Goal: Task Accomplishment & Management: Manage account settings

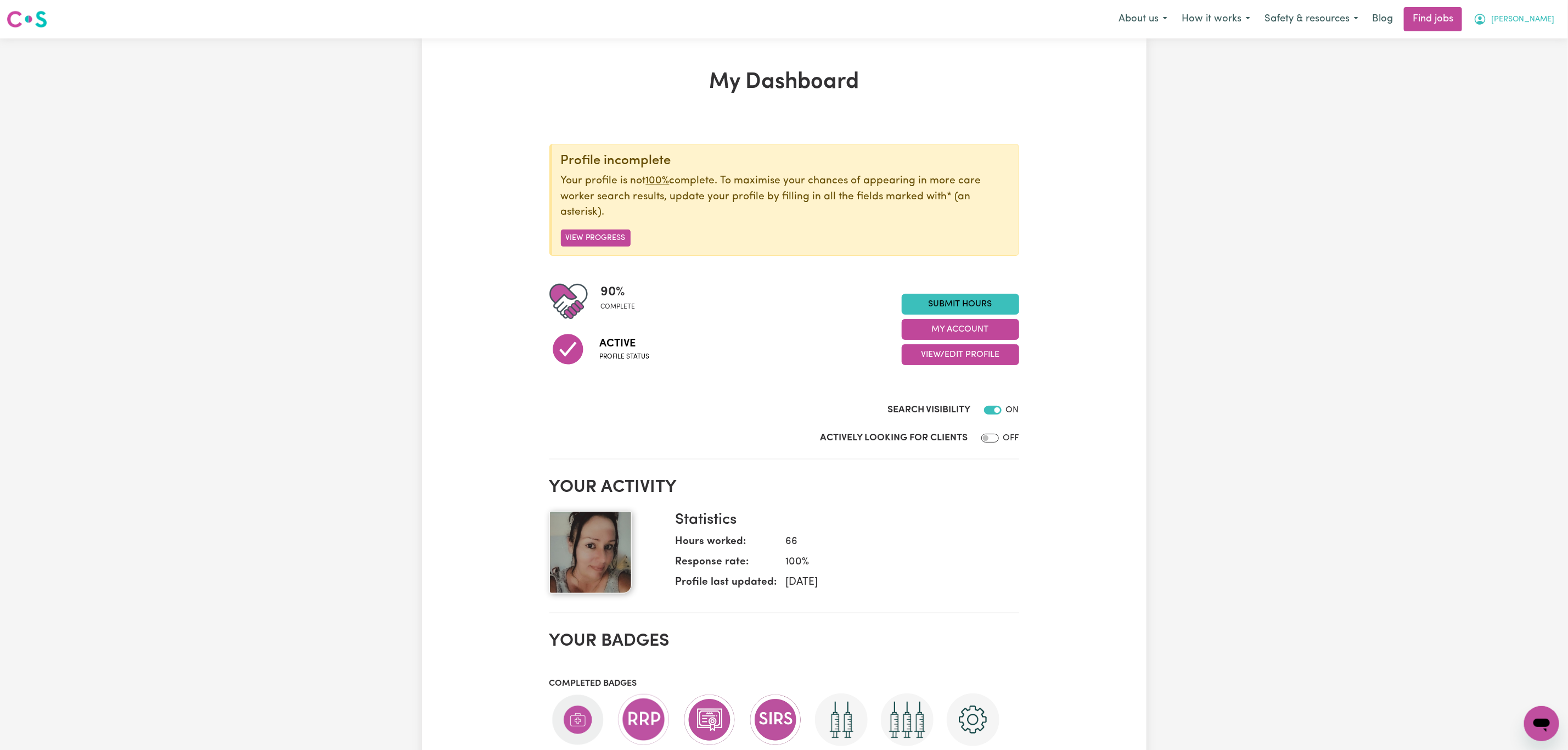
click at [1545, 14] on span "[PERSON_NAME]" at bounding box center [1522, 20] width 63 height 12
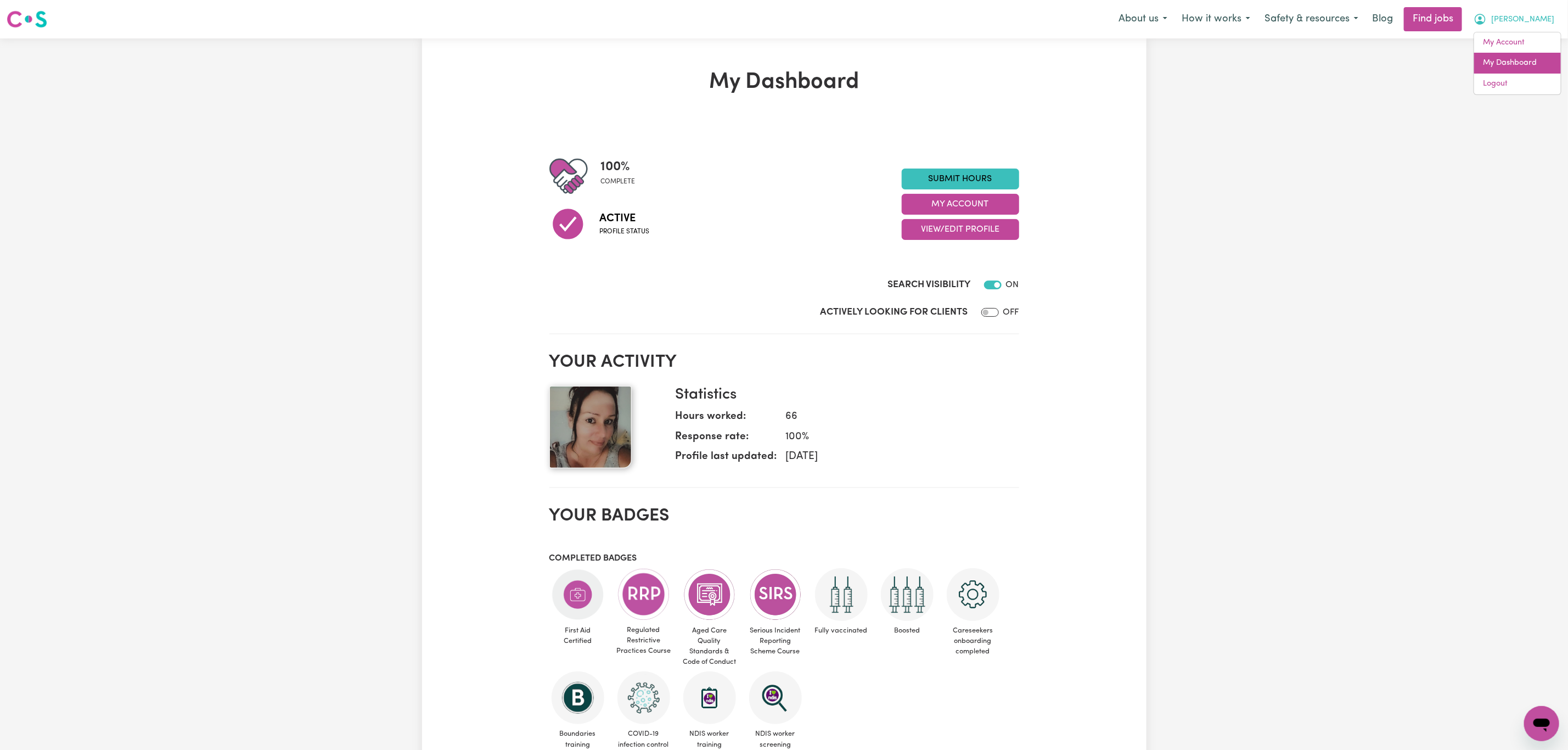
click at [1526, 63] on link "My Dashboard" at bounding box center [1517, 62] width 86 height 21
click at [1526, 51] on link "My Account" at bounding box center [1517, 42] width 86 height 21
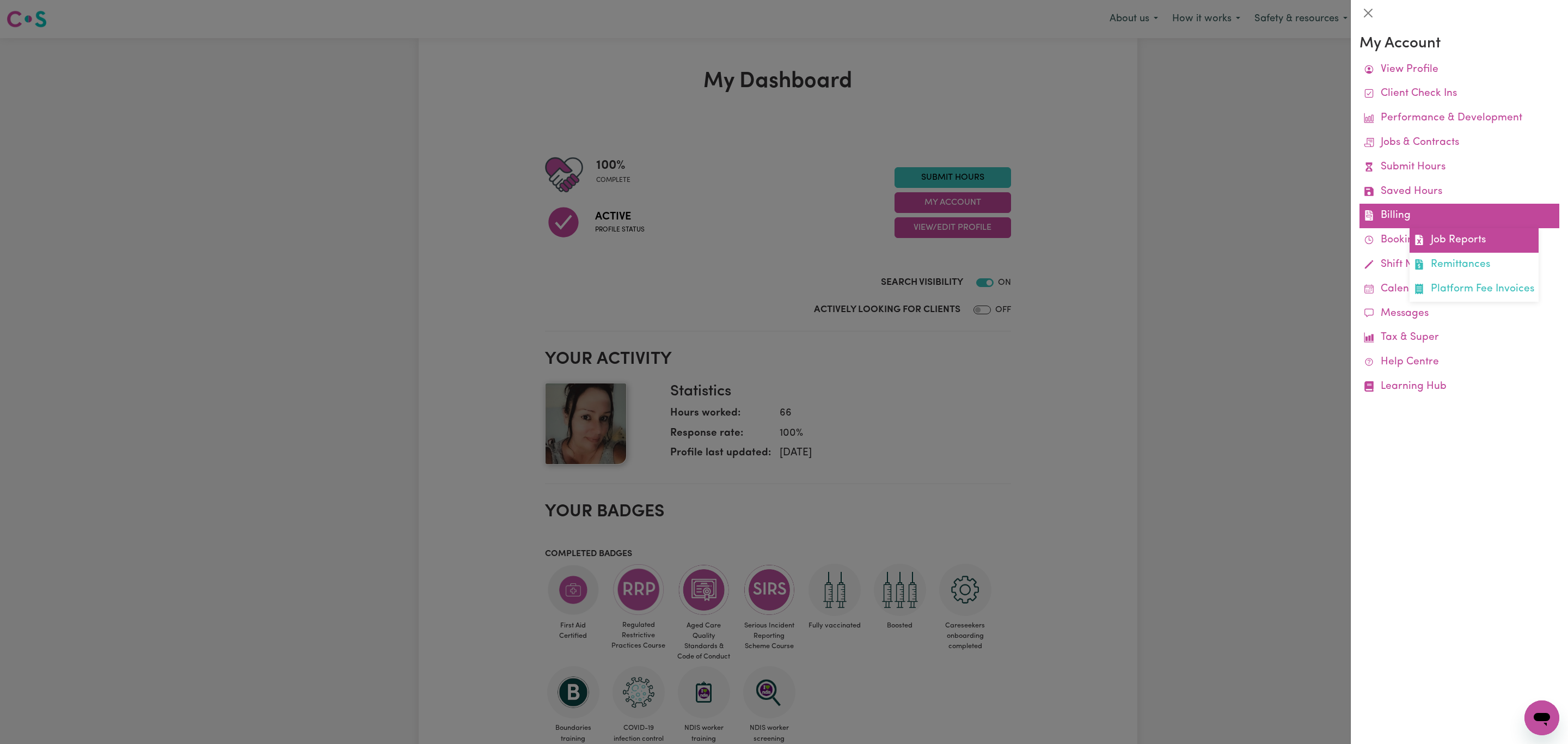
click at [1442, 239] on link "Job Reports" at bounding box center [1474, 240] width 129 height 24
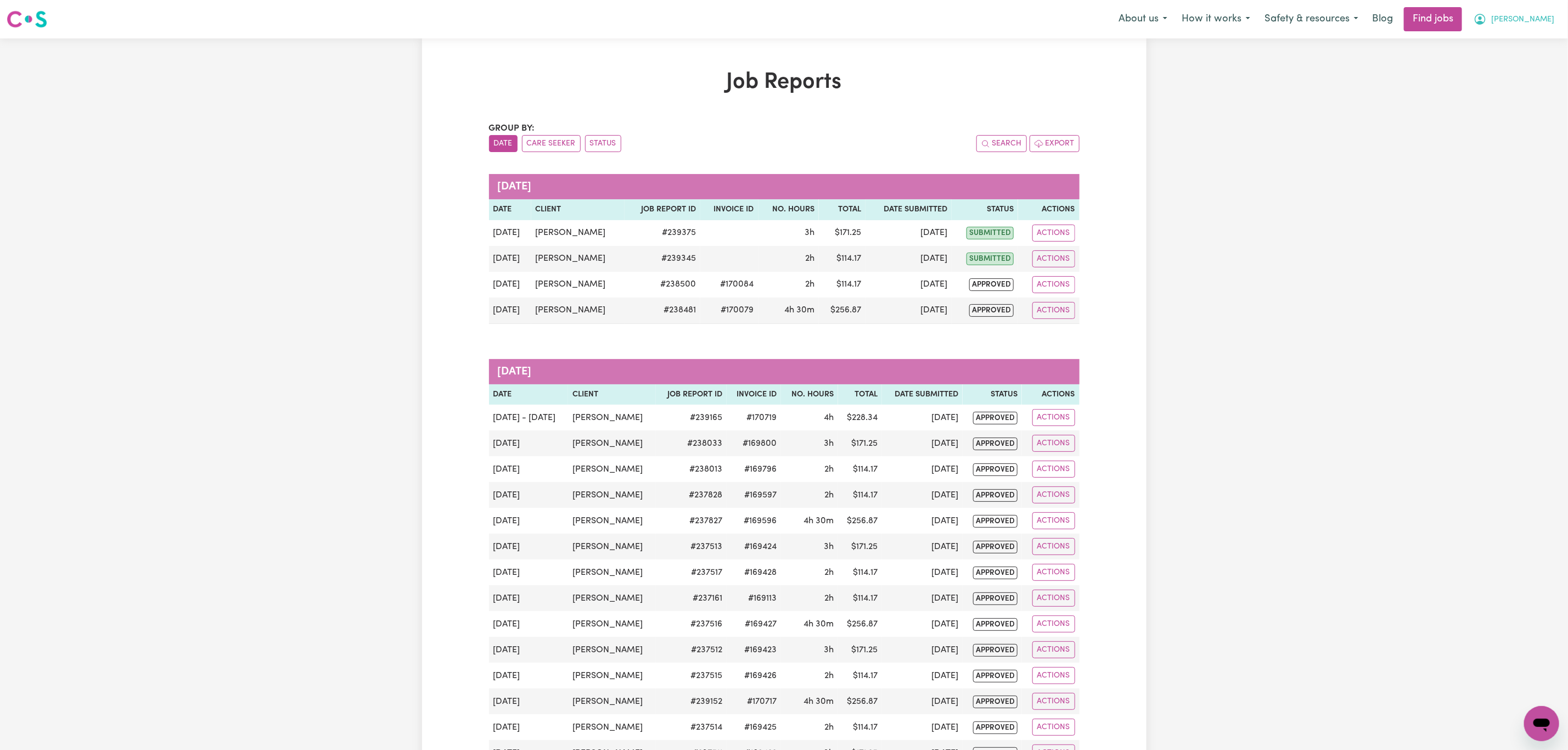
click at [1539, 13] on button "[PERSON_NAME]" at bounding box center [1513, 19] width 95 height 23
click at [1516, 42] on link "My Account" at bounding box center [1517, 42] width 86 height 21
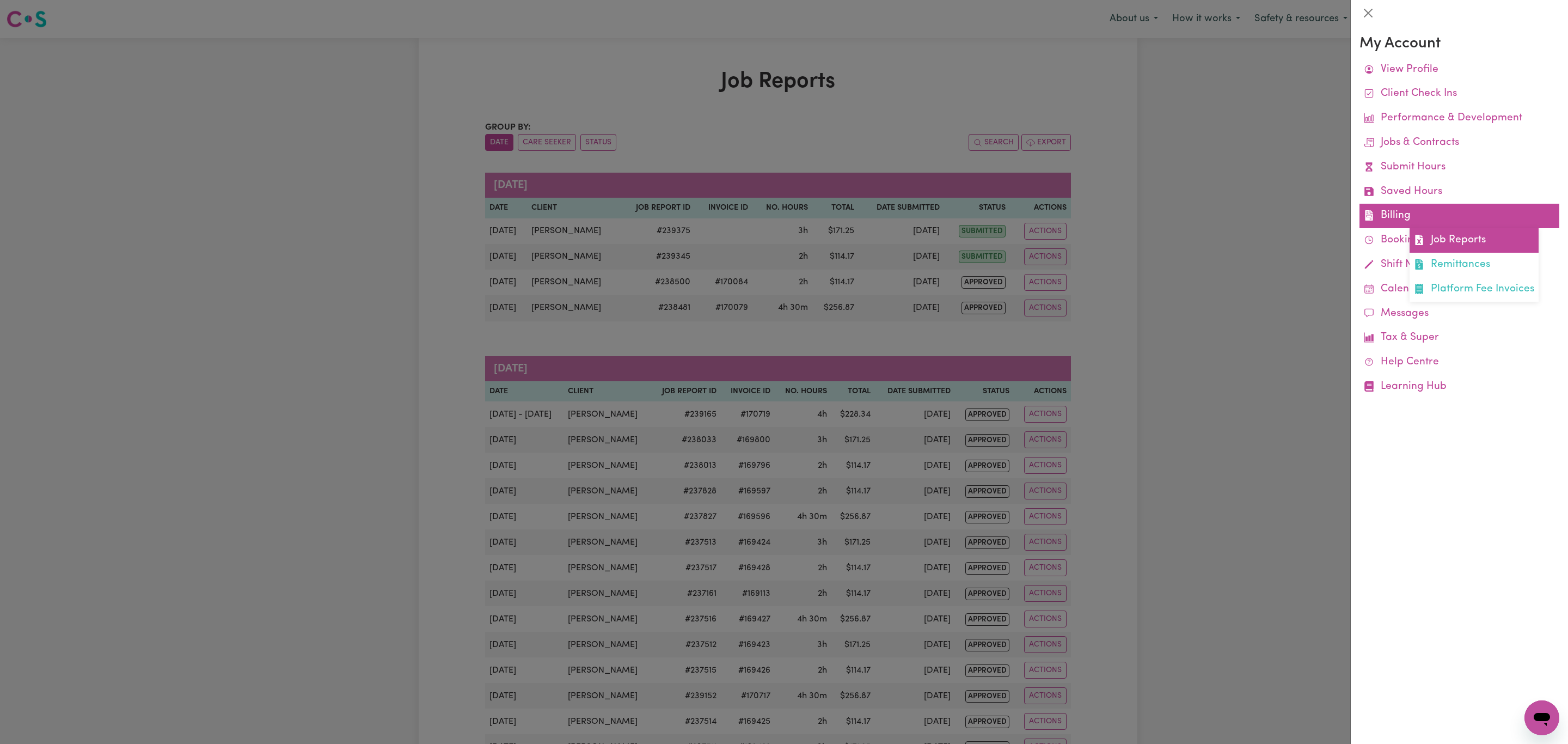
click at [1442, 245] on link "Job Reports" at bounding box center [1474, 240] width 129 height 24
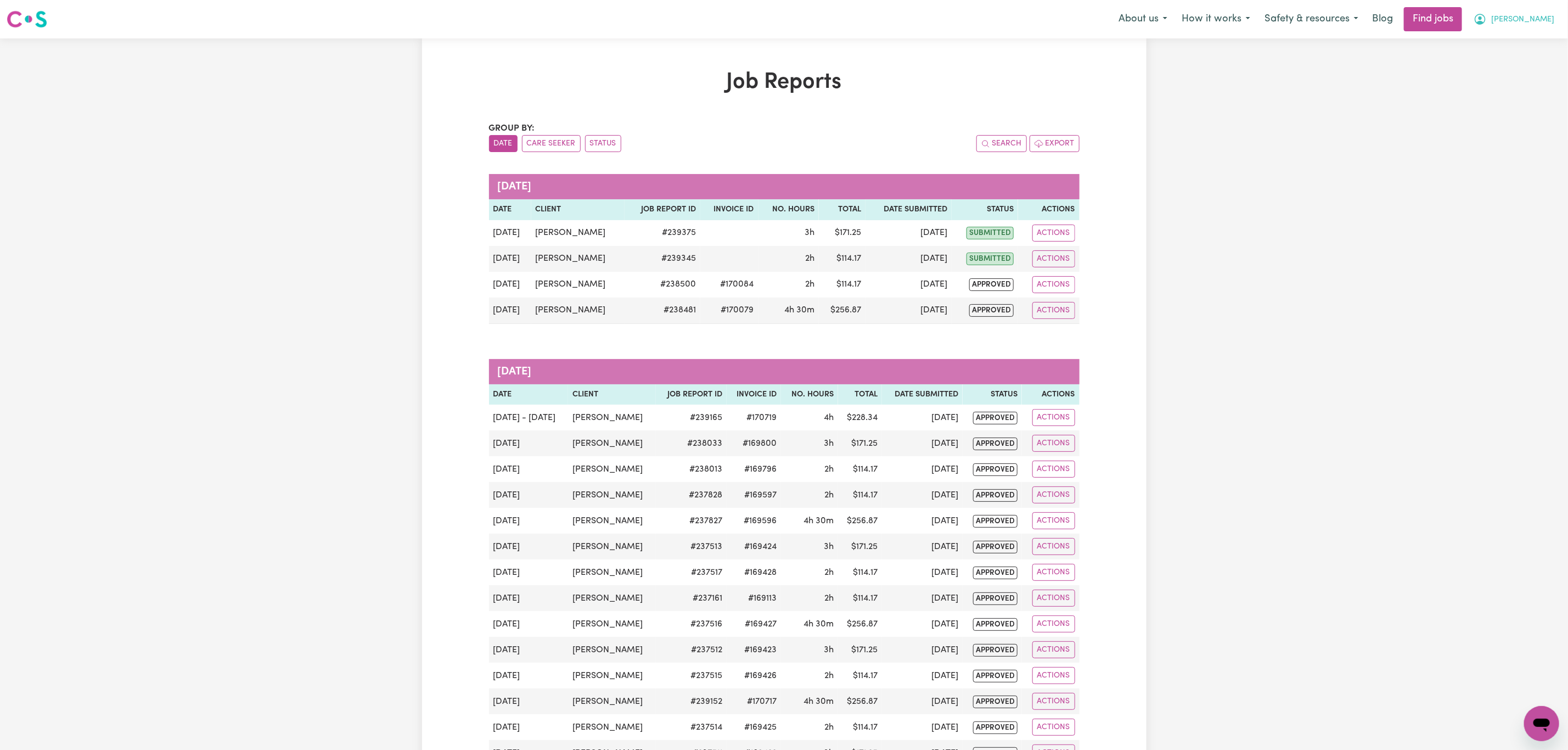
click at [1538, 25] on span "[PERSON_NAME]" at bounding box center [1522, 20] width 63 height 12
click at [1534, 46] on link "My Account" at bounding box center [1517, 42] width 86 height 21
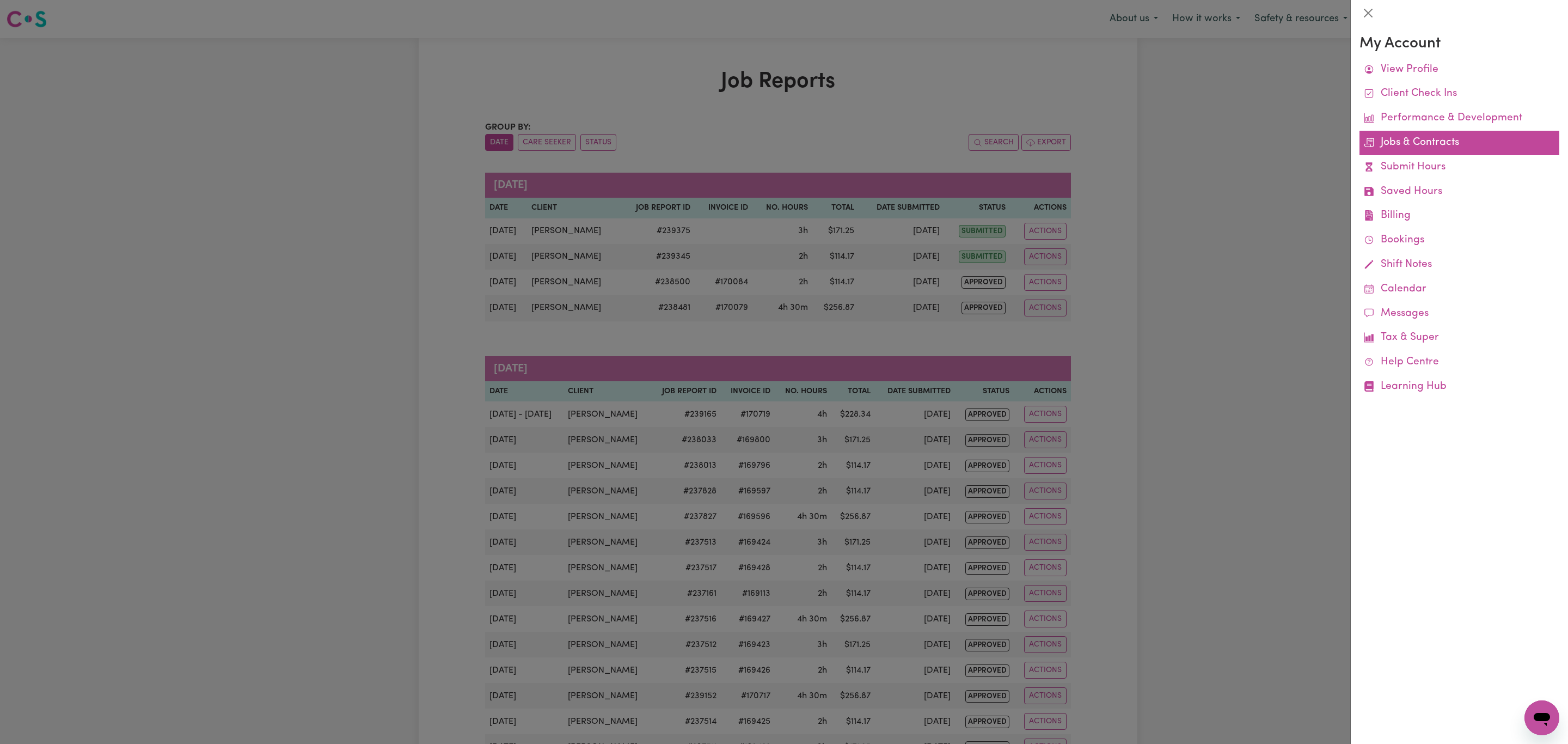
click at [1424, 136] on link "Jobs & Contracts" at bounding box center [1459, 143] width 200 height 24
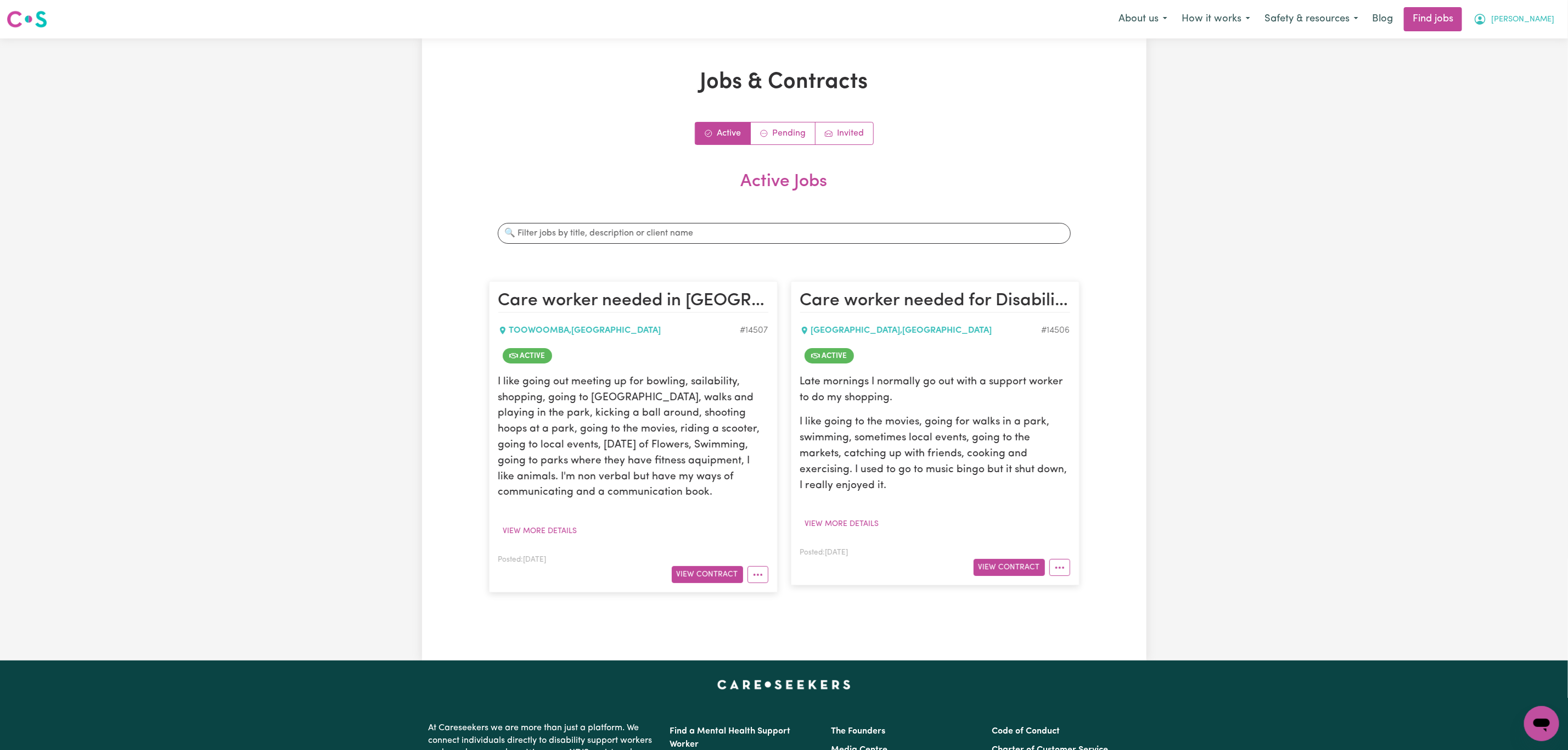
drag, startPoint x: 1529, startPoint y: 16, endPoint x: 1533, endPoint y: 30, distance: 14.6
click at [1530, 16] on button "[PERSON_NAME]" at bounding box center [1513, 19] width 95 height 23
click at [1531, 42] on link "My Account" at bounding box center [1517, 42] width 86 height 21
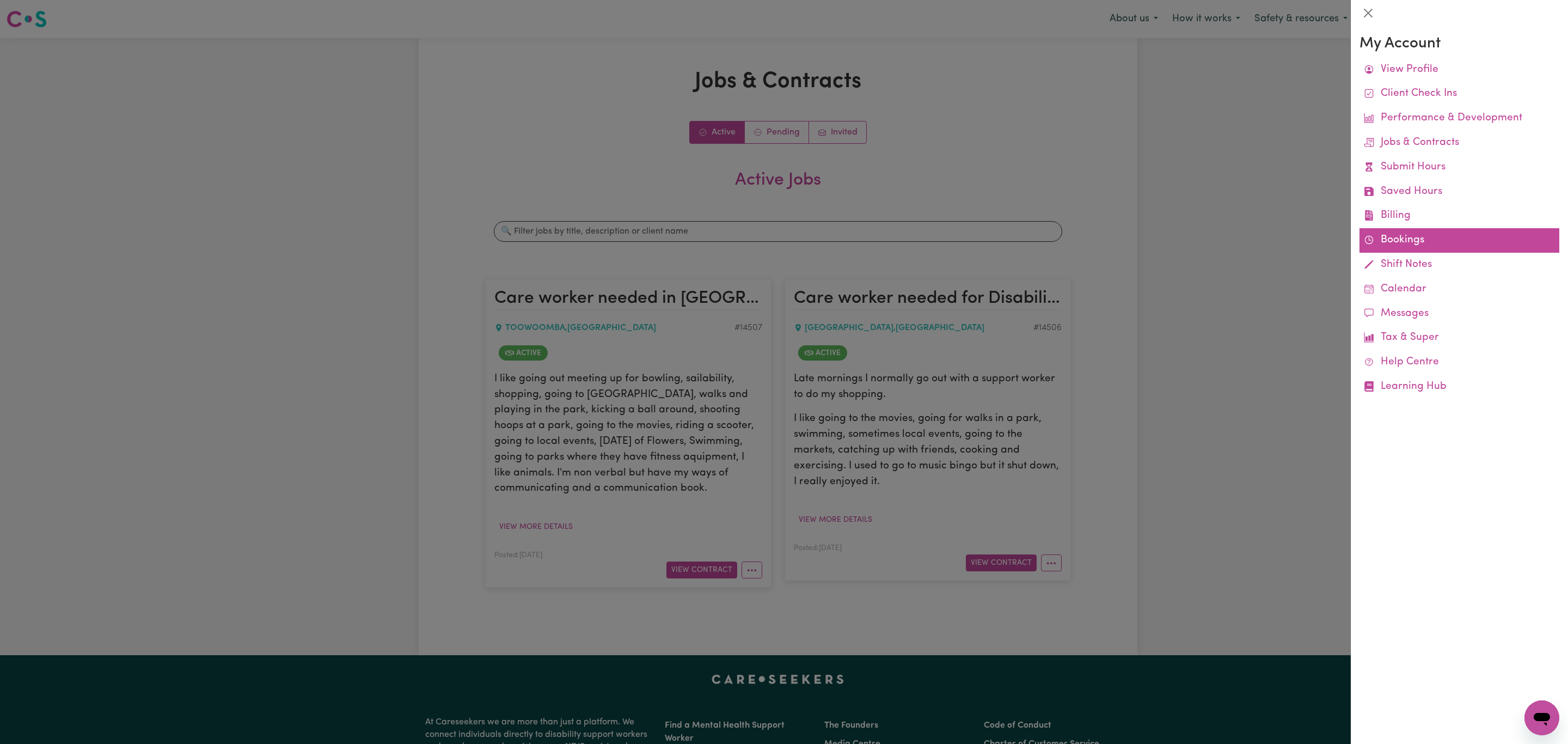
click at [1433, 243] on link "Bookings" at bounding box center [1459, 240] width 200 height 24
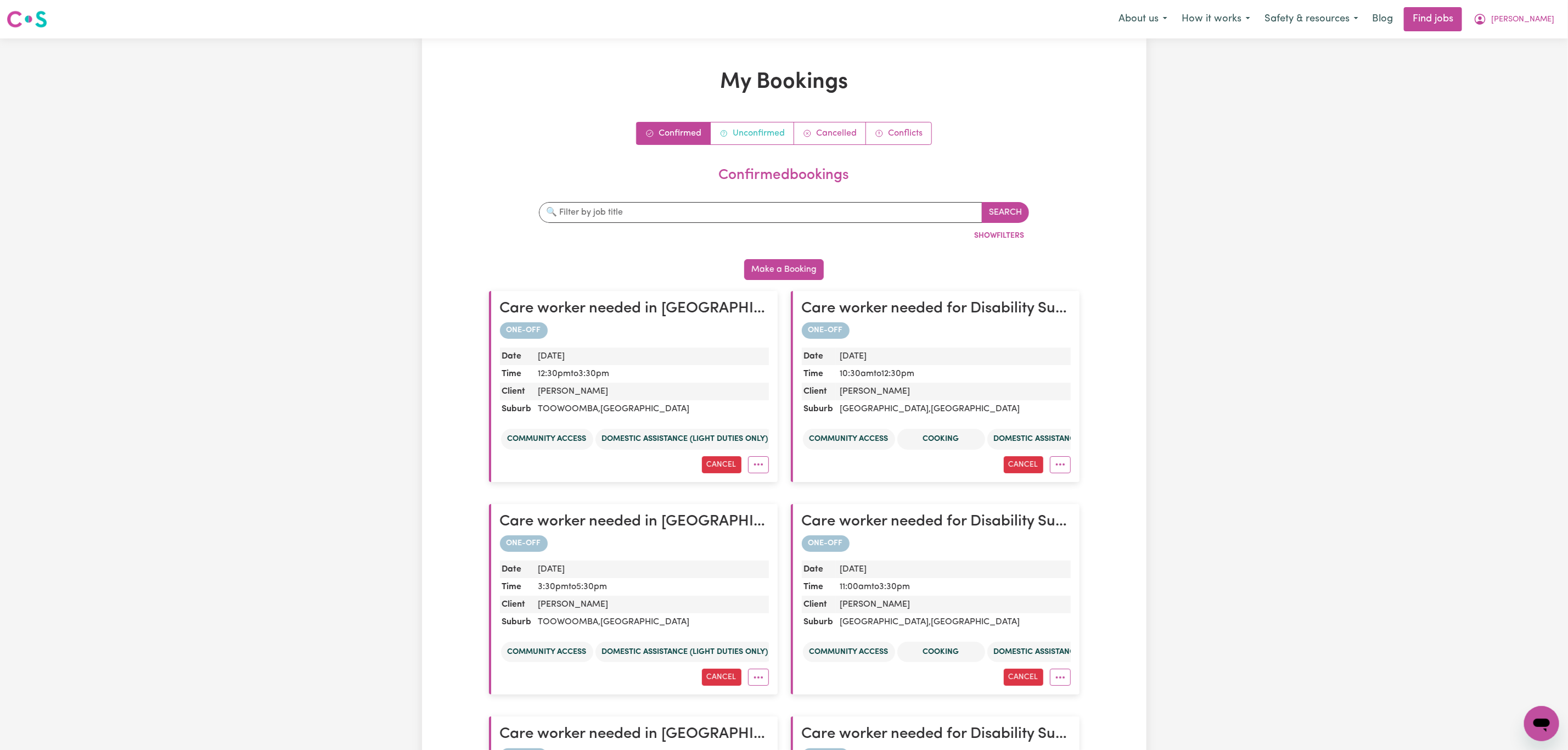
click at [727, 129] on icon "Unconfirmed bookings" at bounding box center [723, 133] width 8 height 8
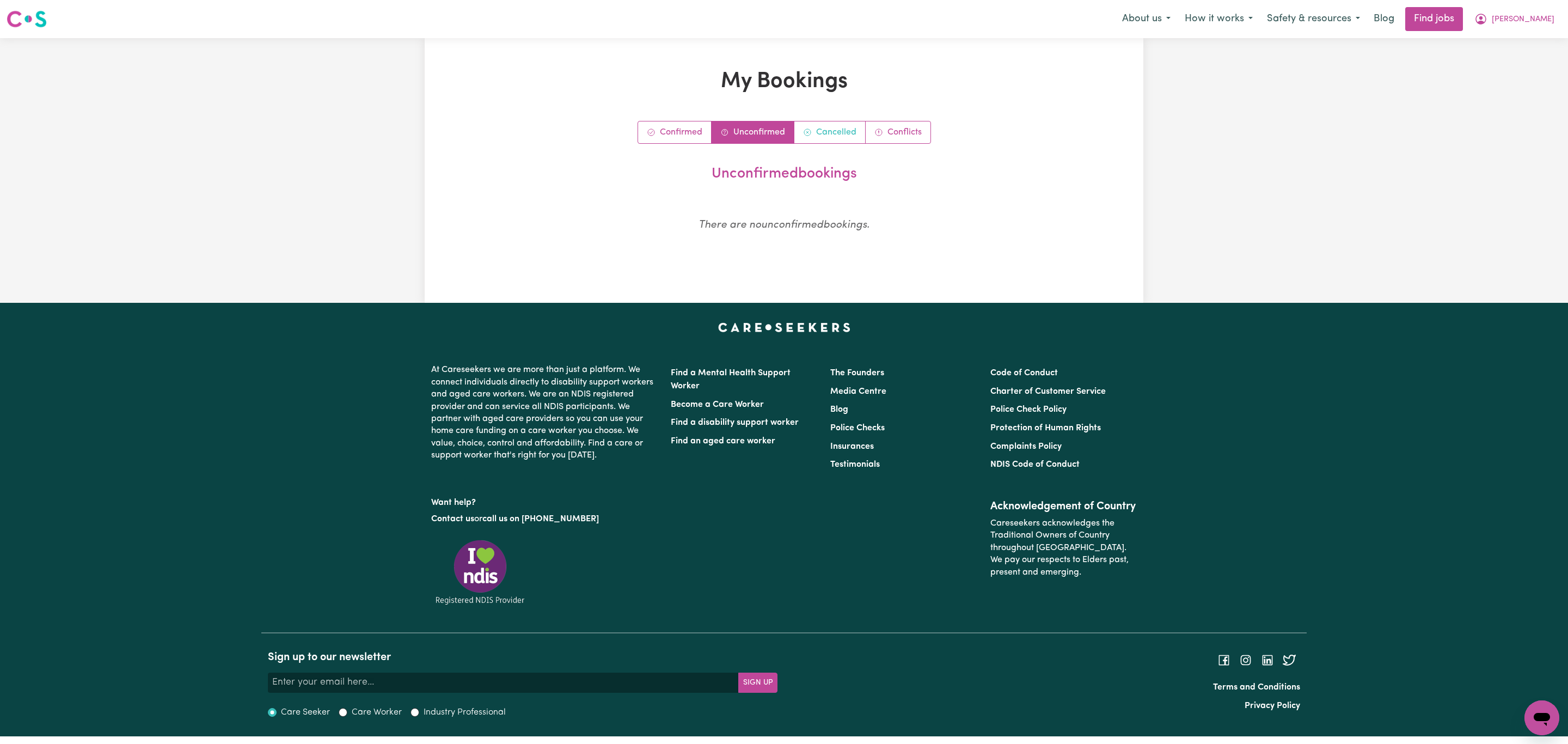
click at [813, 133] on link "Cancelled" at bounding box center [830, 132] width 71 height 21
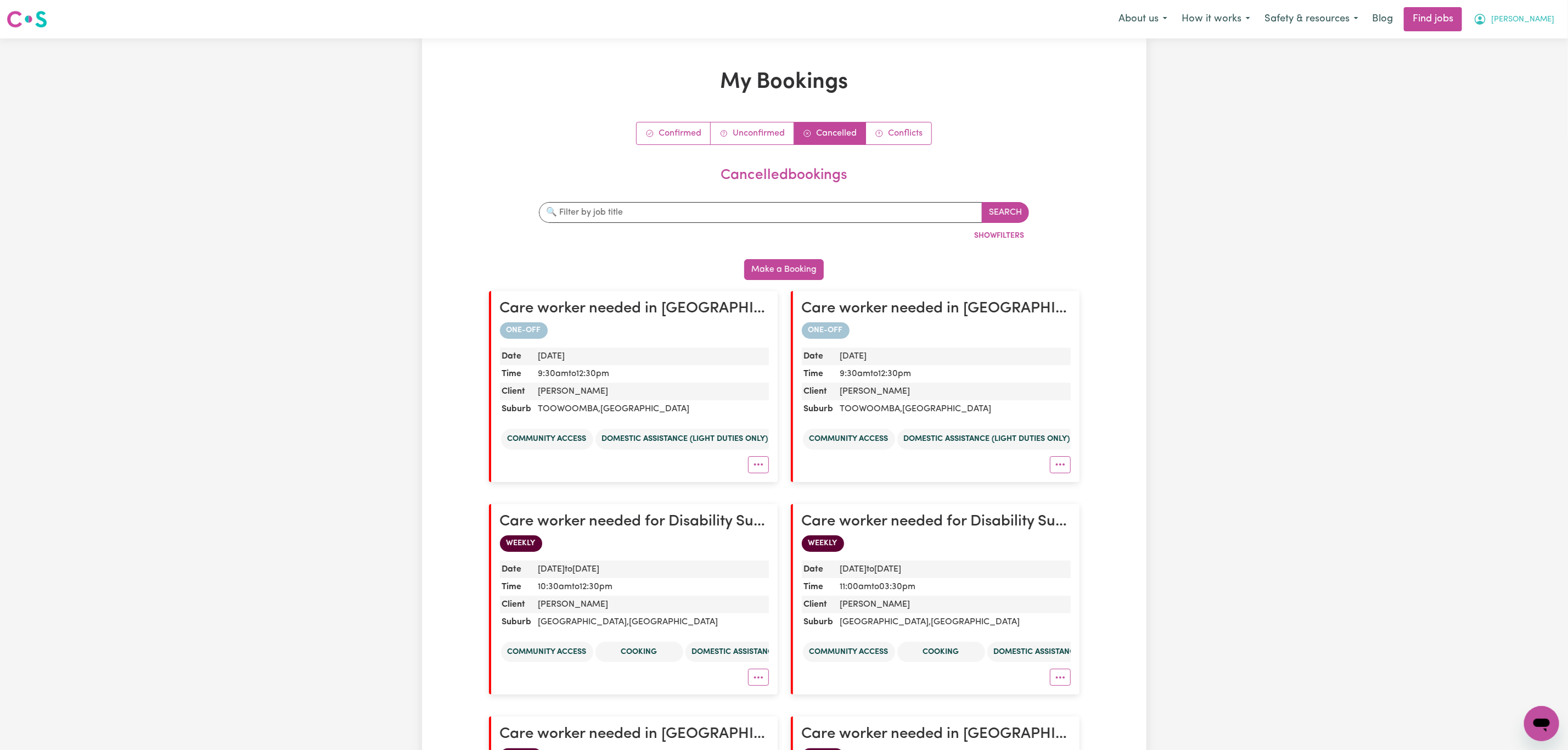
click at [1553, 25] on span "[PERSON_NAME]" at bounding box center [1522, 20] width 63 height 12
click at [1516, 38] on link "My Account" at bounding box center [1517, 42] width 86 height 21
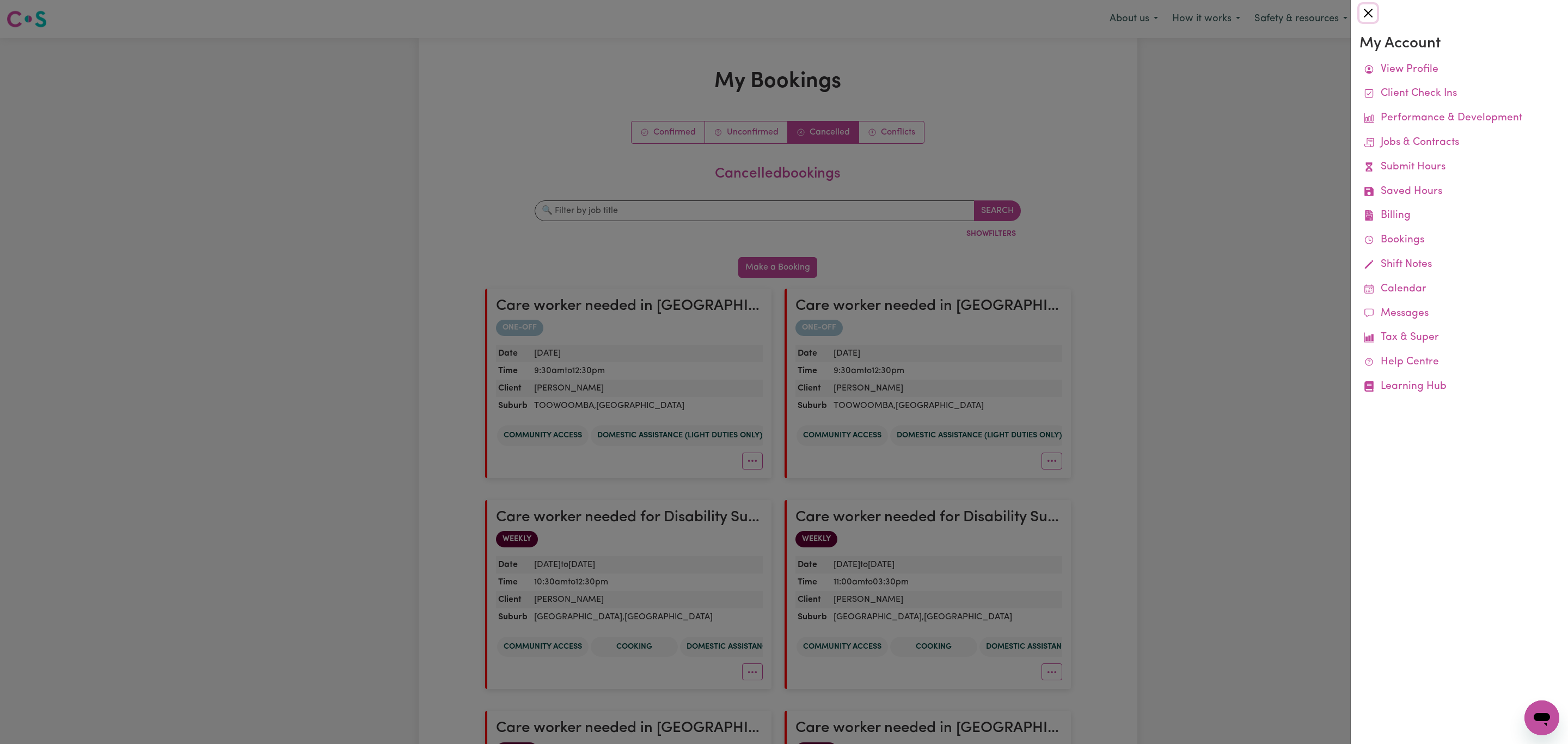
click at [1369, 17] on button "Close" at bounding box center [1368, 13] width 18 height 18
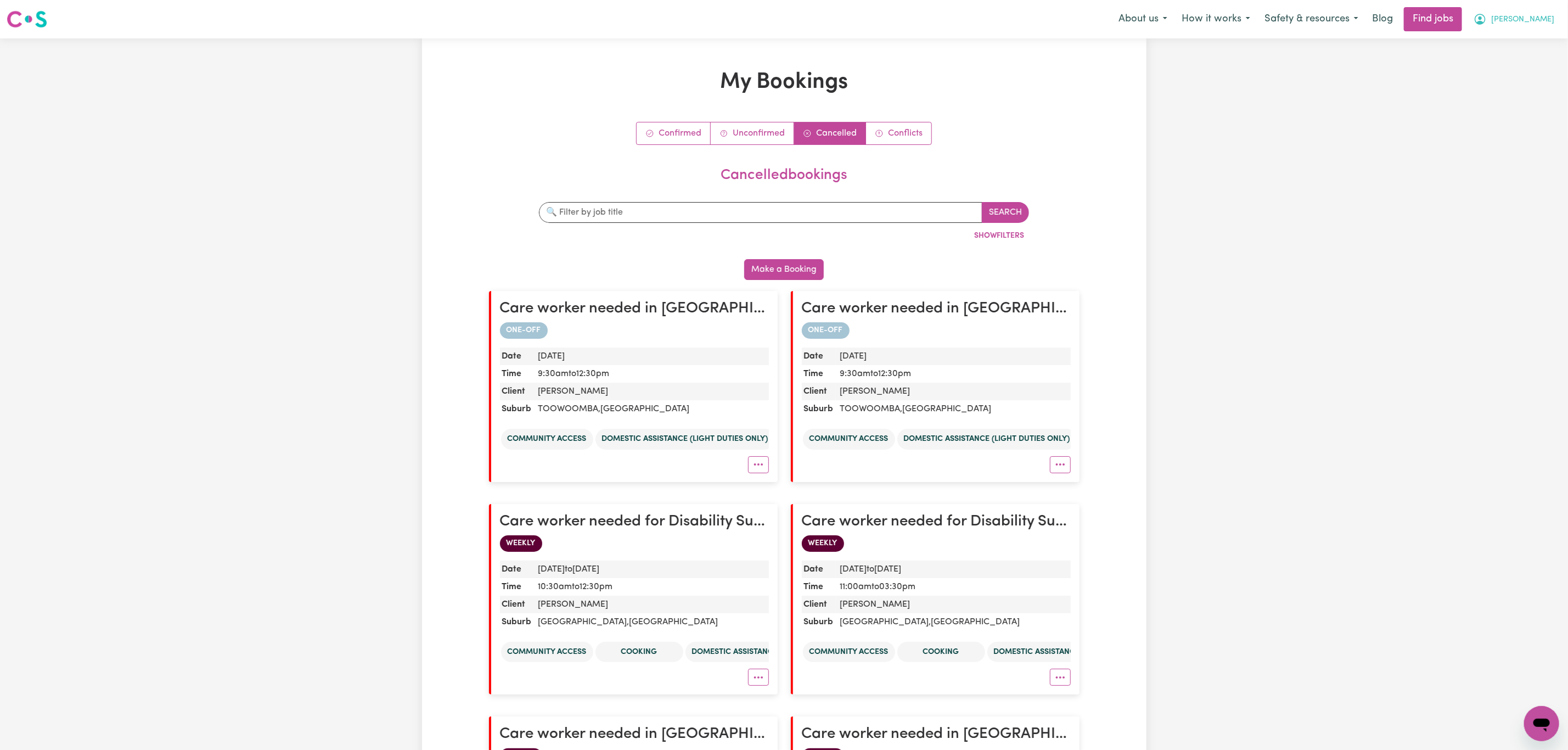
click at [1544, 30] on button "[PERSON_NAME]" at bounding box center [1513, 19] width 95 height 23
click at [1529, 37] on link "My Account" at bounding box center [1517, 42] width 86 height 21
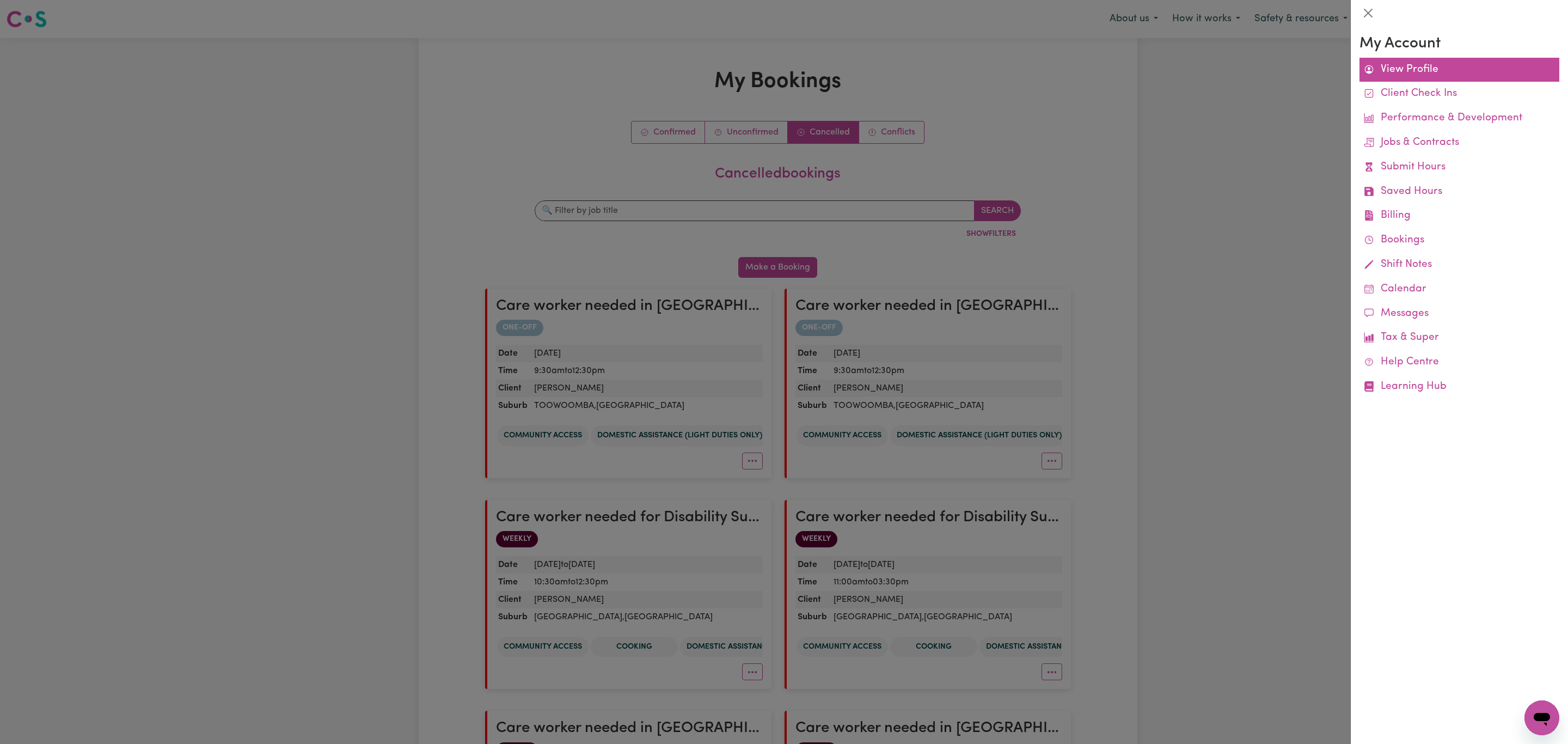
click at [1491, 69] on link "View Profile" at bounding box center [1459, 70] width 200 height 24
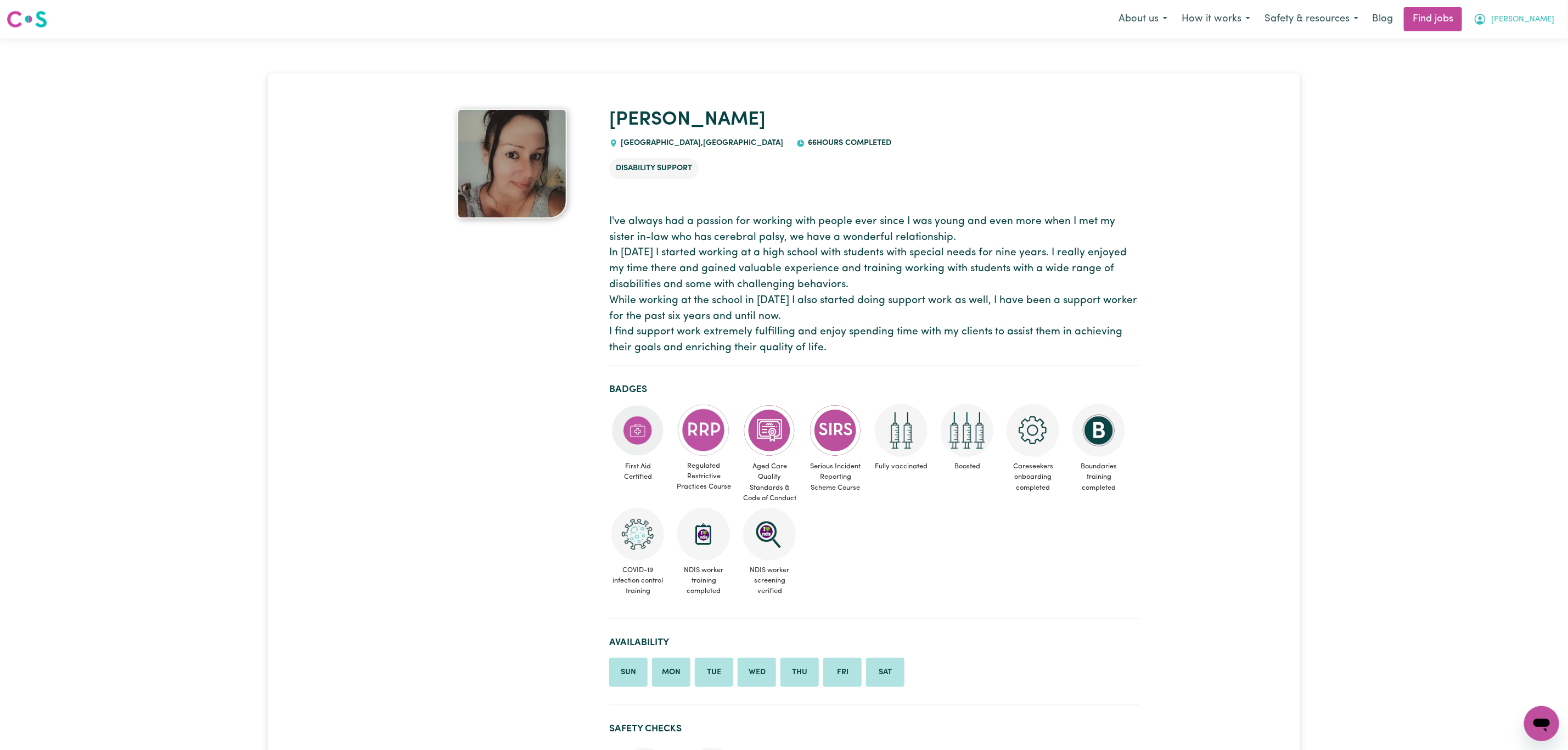
click at [1556, 23] on button "[PERSON_NAME]" at bounding box center [1513, 19] width 95 height 23
click at [1536, 64] on link "My Dashboard" at bounding box center [1517, 62] width 86 height 21
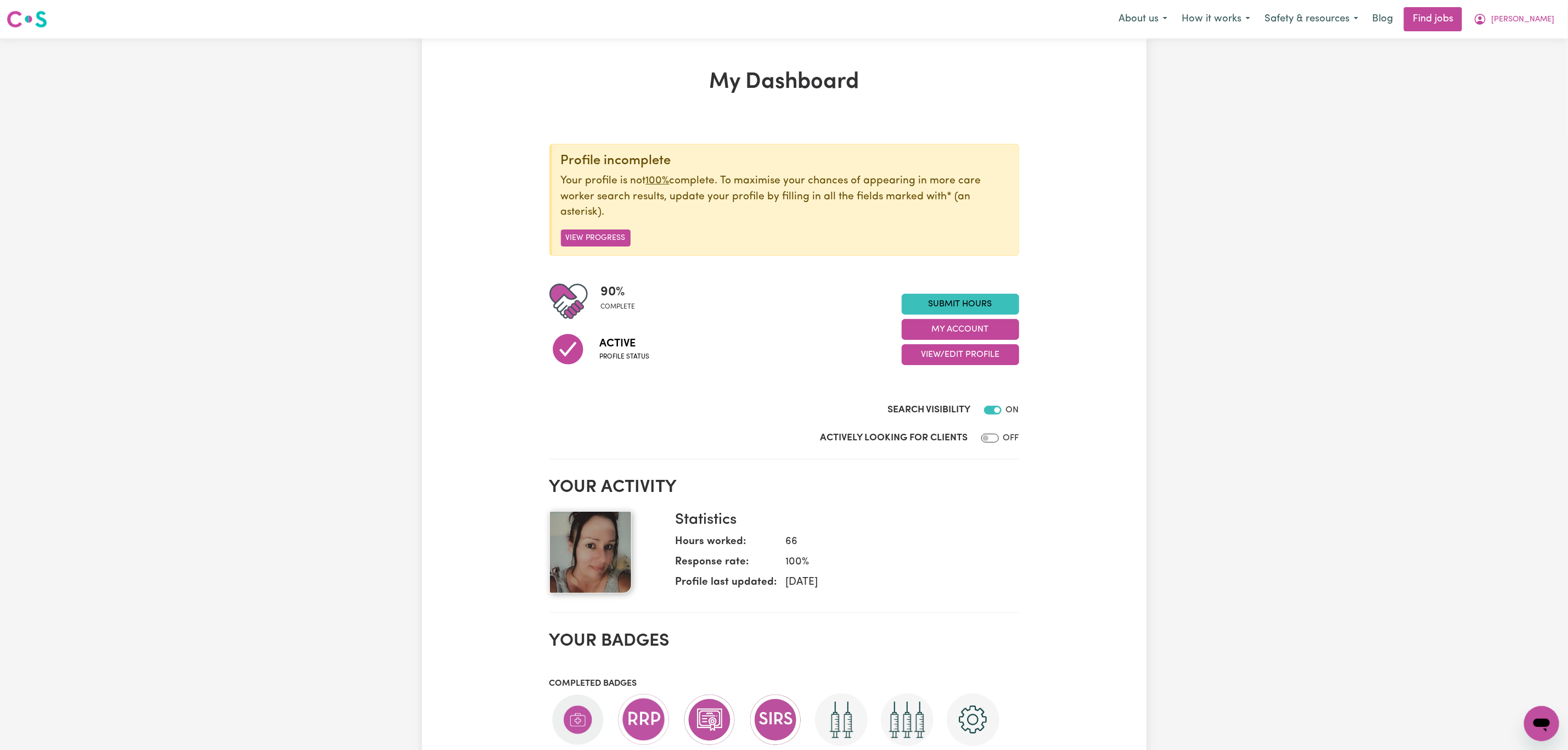
click at [939, 289] on div "90 % complete Active Profile status Submit Hours My Account View/Edit Profile" at bounding box center [784, 329] width 470 height 94
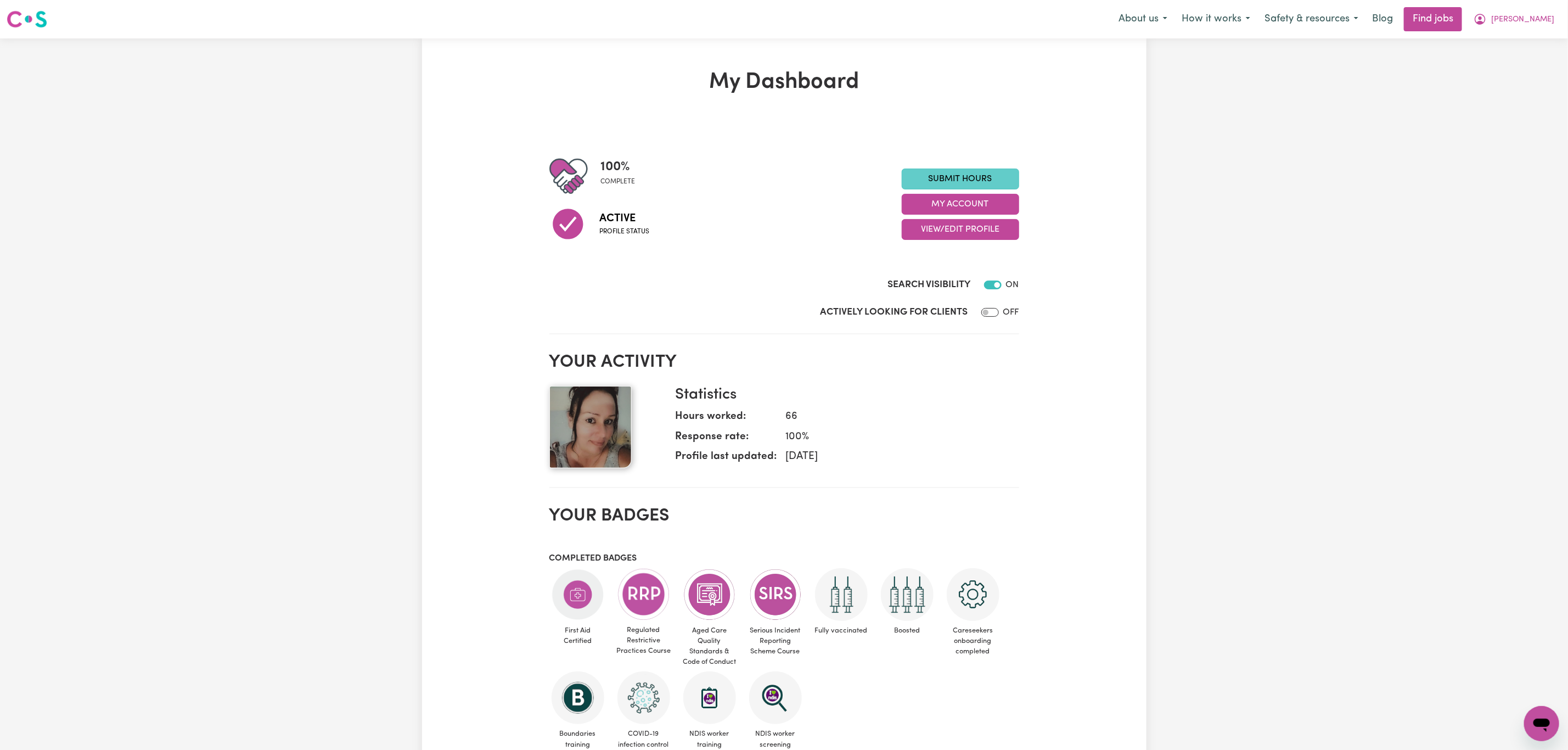
click at [941, 181] on link "Submit Hours" at bounding box center [960, 178] width 117 height 21
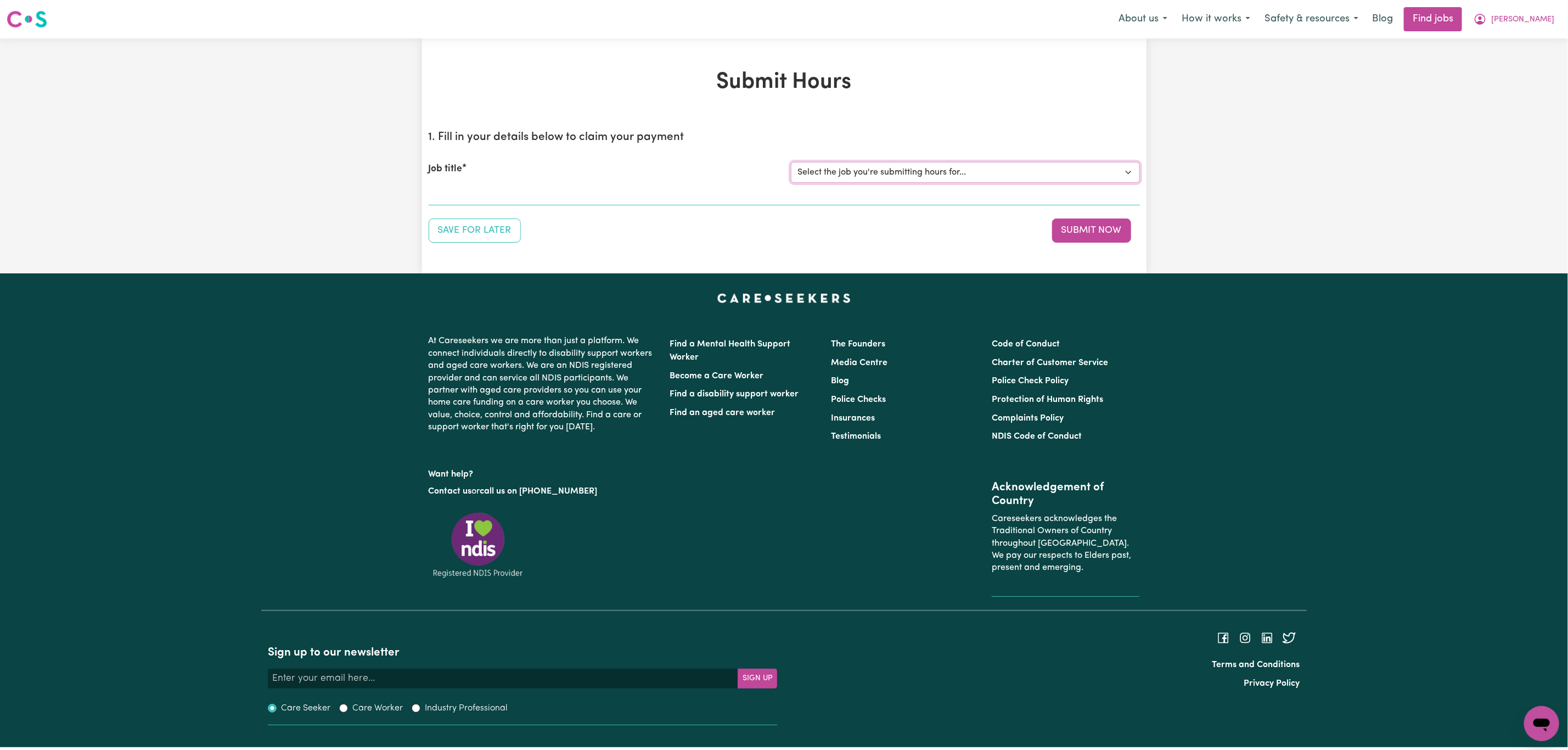
click at [914, 165] on select "Select the job you're submitting hours for... [[PERSON_NAME]] Care worker neede…" at bounding box center [965, 172] width 349 height 21
select select "14507"
click at [791, 162] on select "Select the job you're submitting hours for... [[PERSON_NAME]] Care worker neede…" at bounding box center [965, 172] width 349 height 21
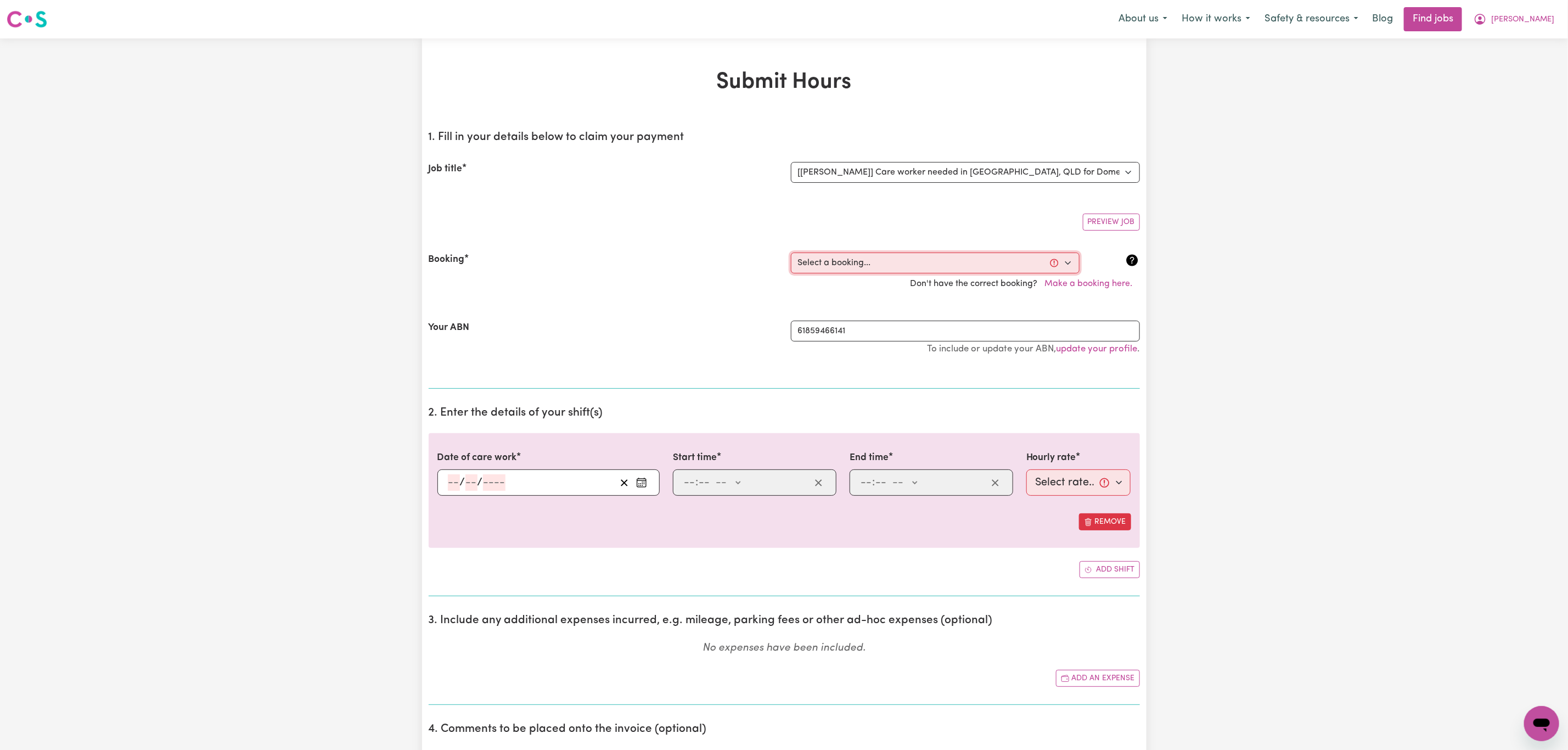
click at [1030, 262] on select "Select a booking... [DATE] 03:30pm to 05:30pm (RECURRING) [DATE] 7:00am to 7:01…" at bounding box center [935, 262] width 288 height 21
drag, startPoint x: 1526, startPoint y: 15, endPoint x: 1519, endPoint y: 30, distance: 16.6
click at [1486, 15] on icon "My Account" at bounding box center [1479, 19] width 13 height 13
click at [1510, 42] on link "My Account" at bounding box center [1517, 42] width 86 height 21
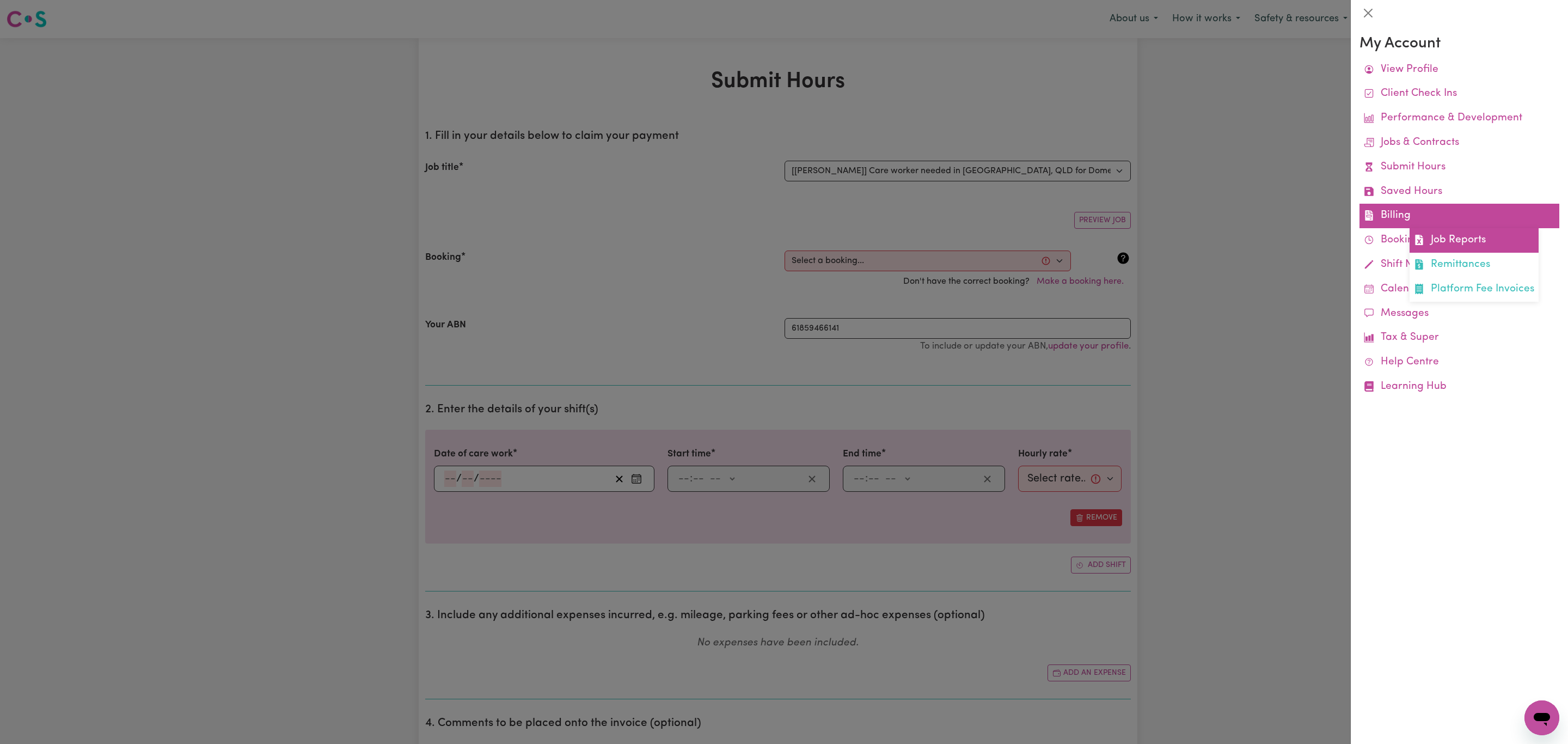
click at [1467, 240] on link "Job Reports" at bounding box center [1474, 240] width 129 height 24
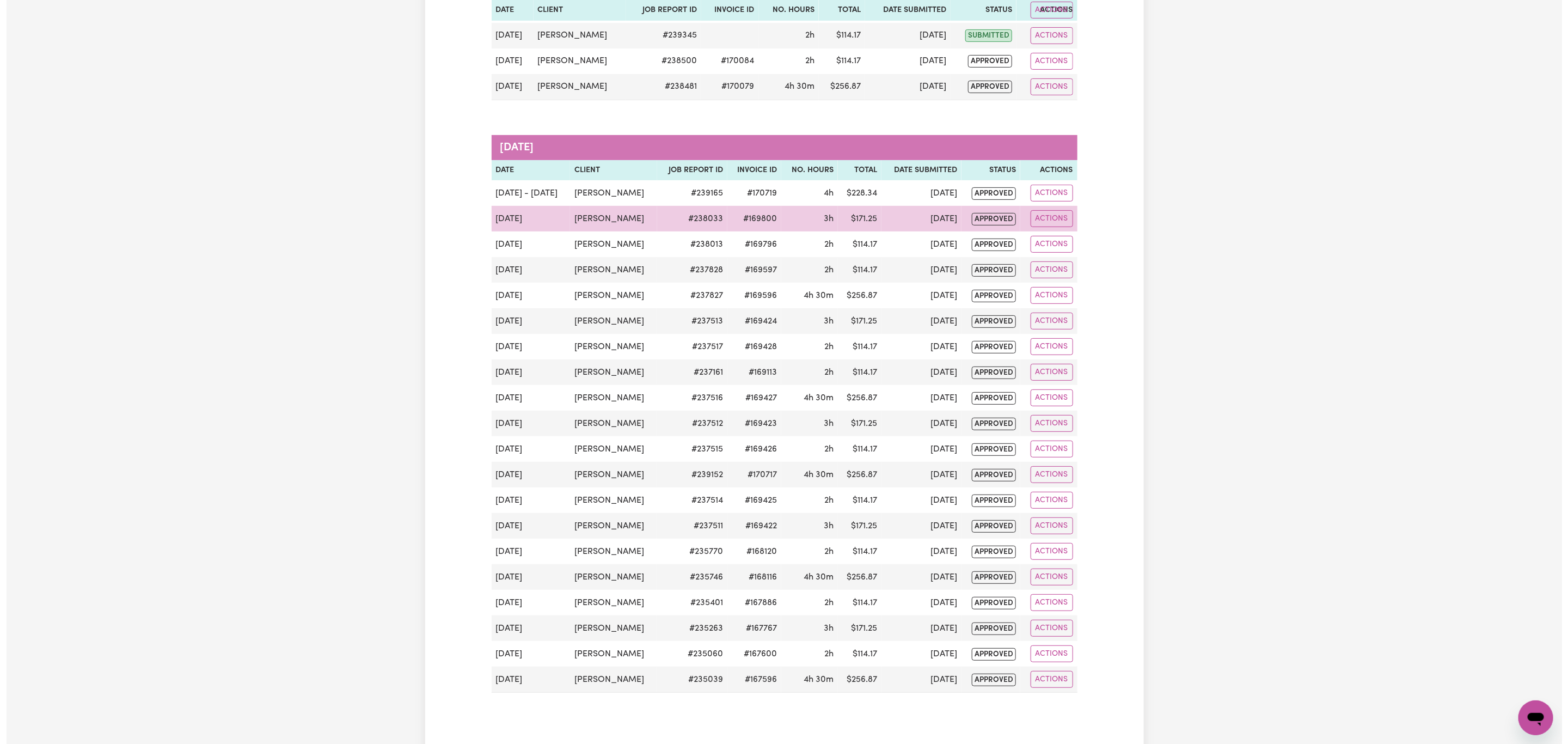
scroll to position [163, 0]
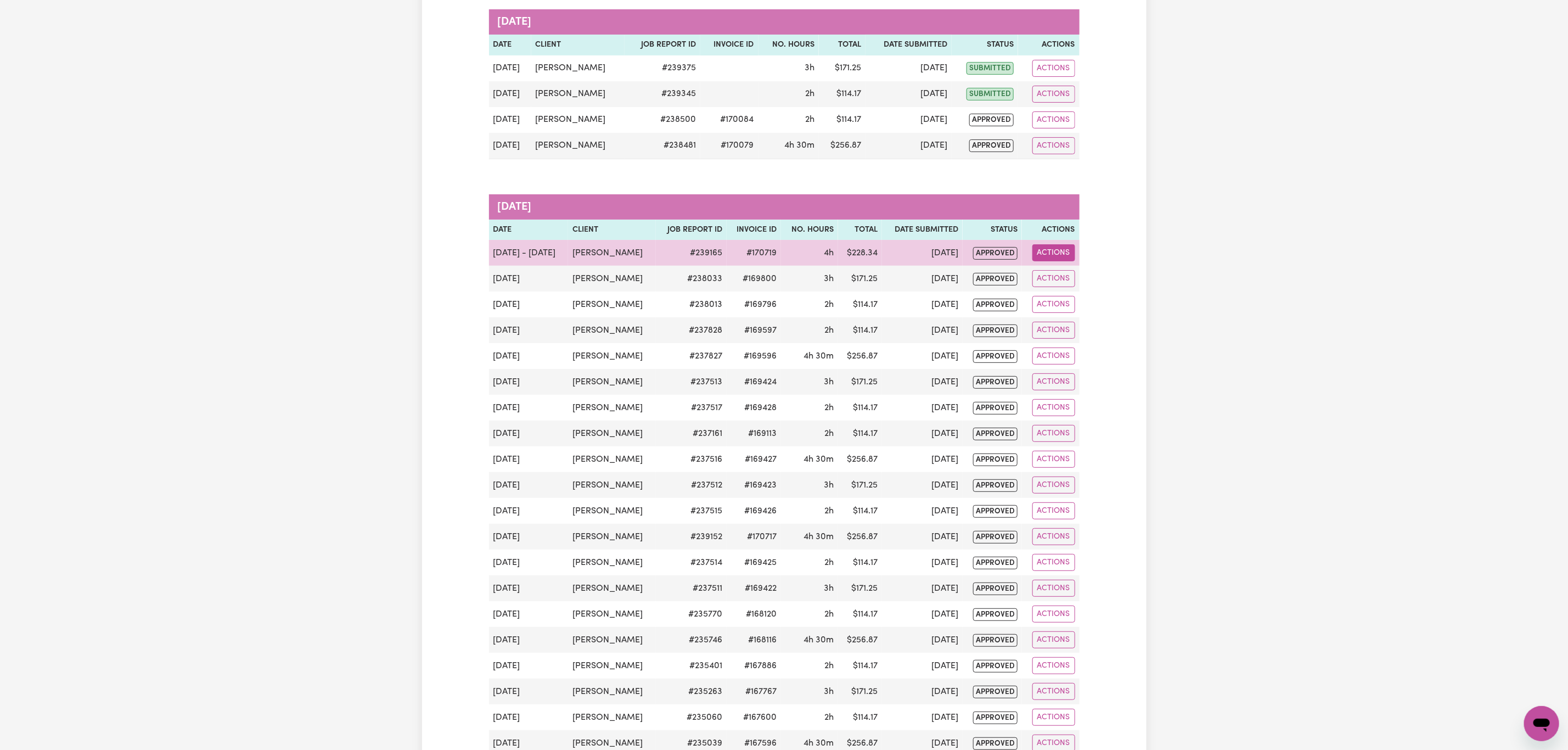
click at [1058, 252] on button "Actions" at bounding box center [1053, 253] width 42 height 17
click at [1077, 279] on link "View Job Report" at bounding box center [1082, 279] width 94 height 22
select select "pm"
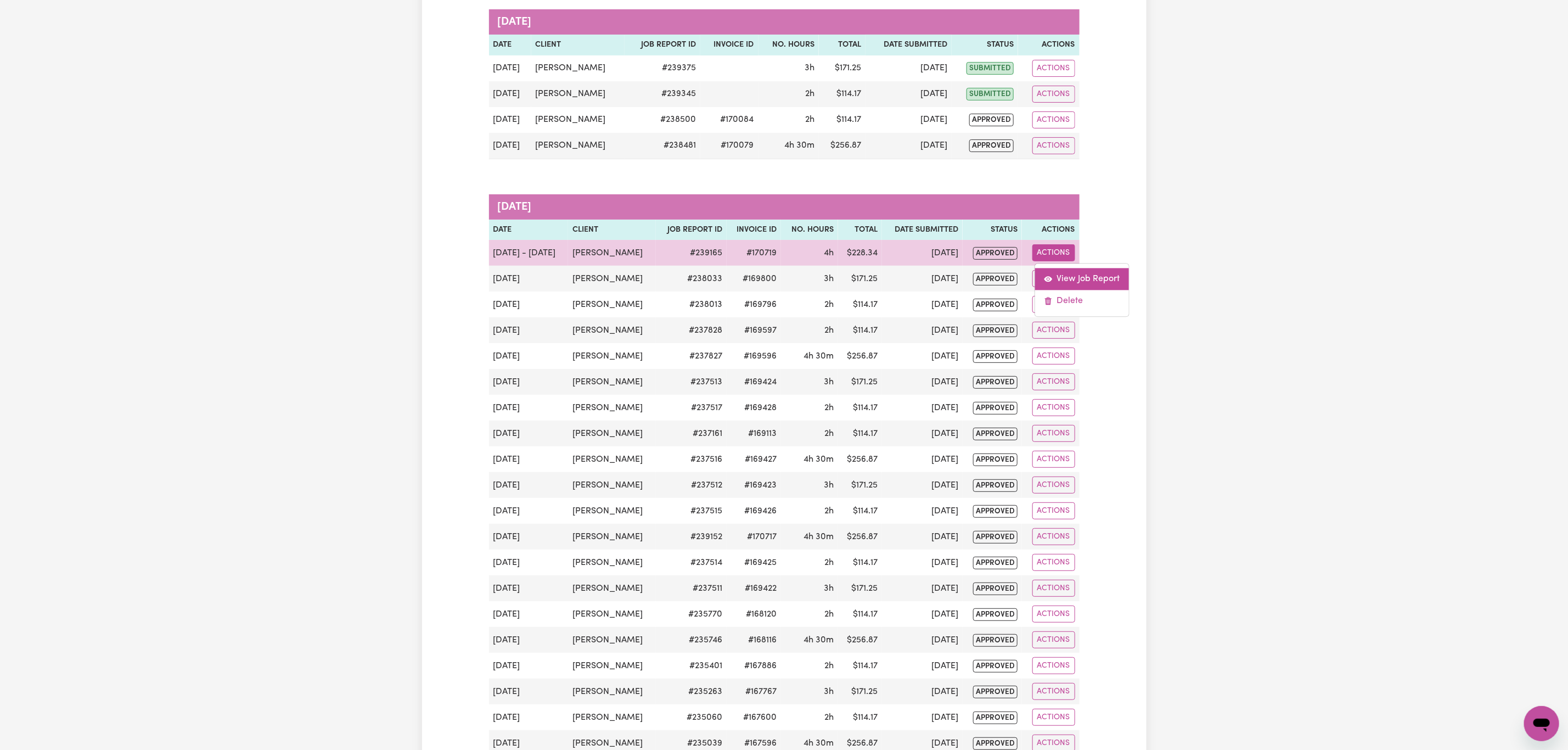
select select "pm"
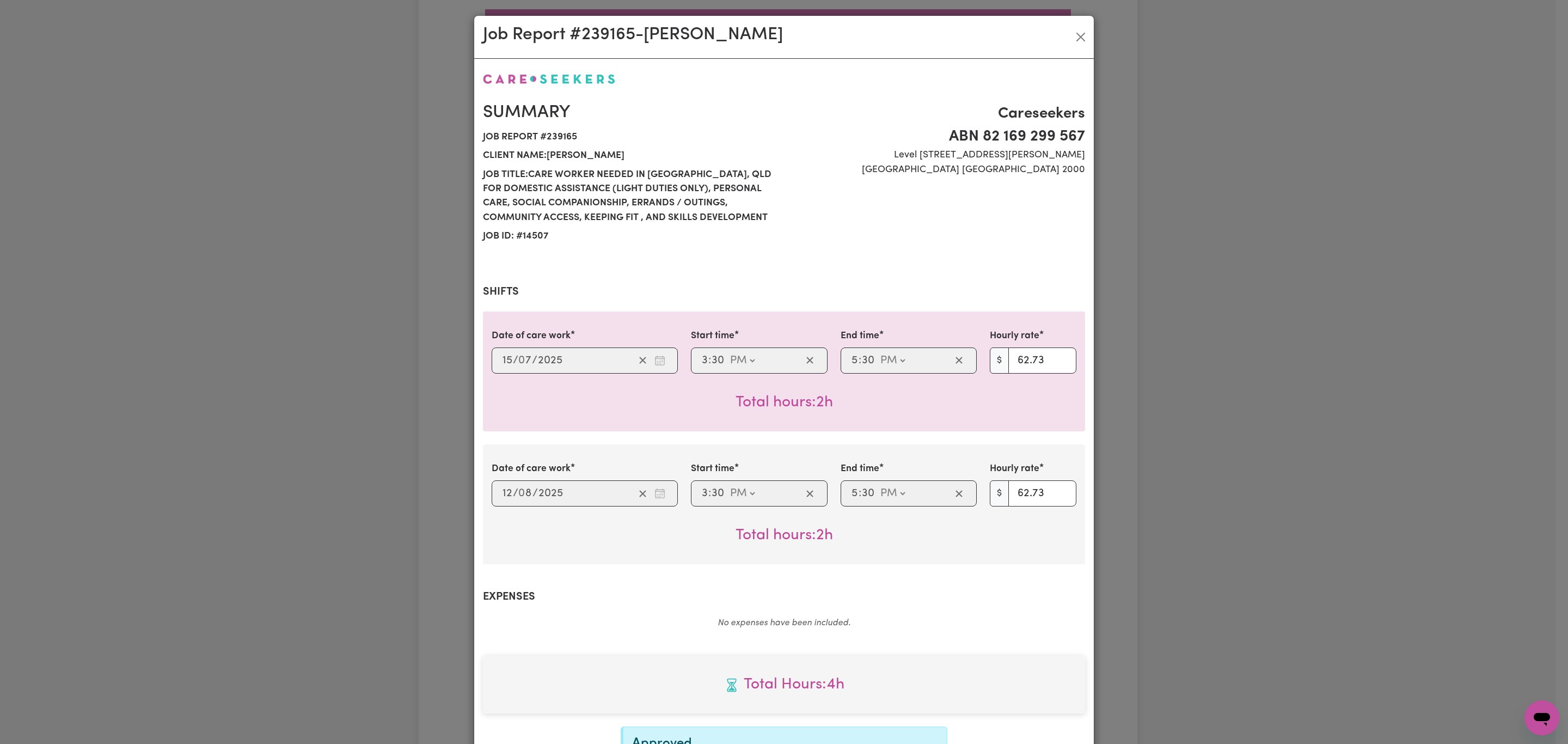
select select "62.73-Weekday"
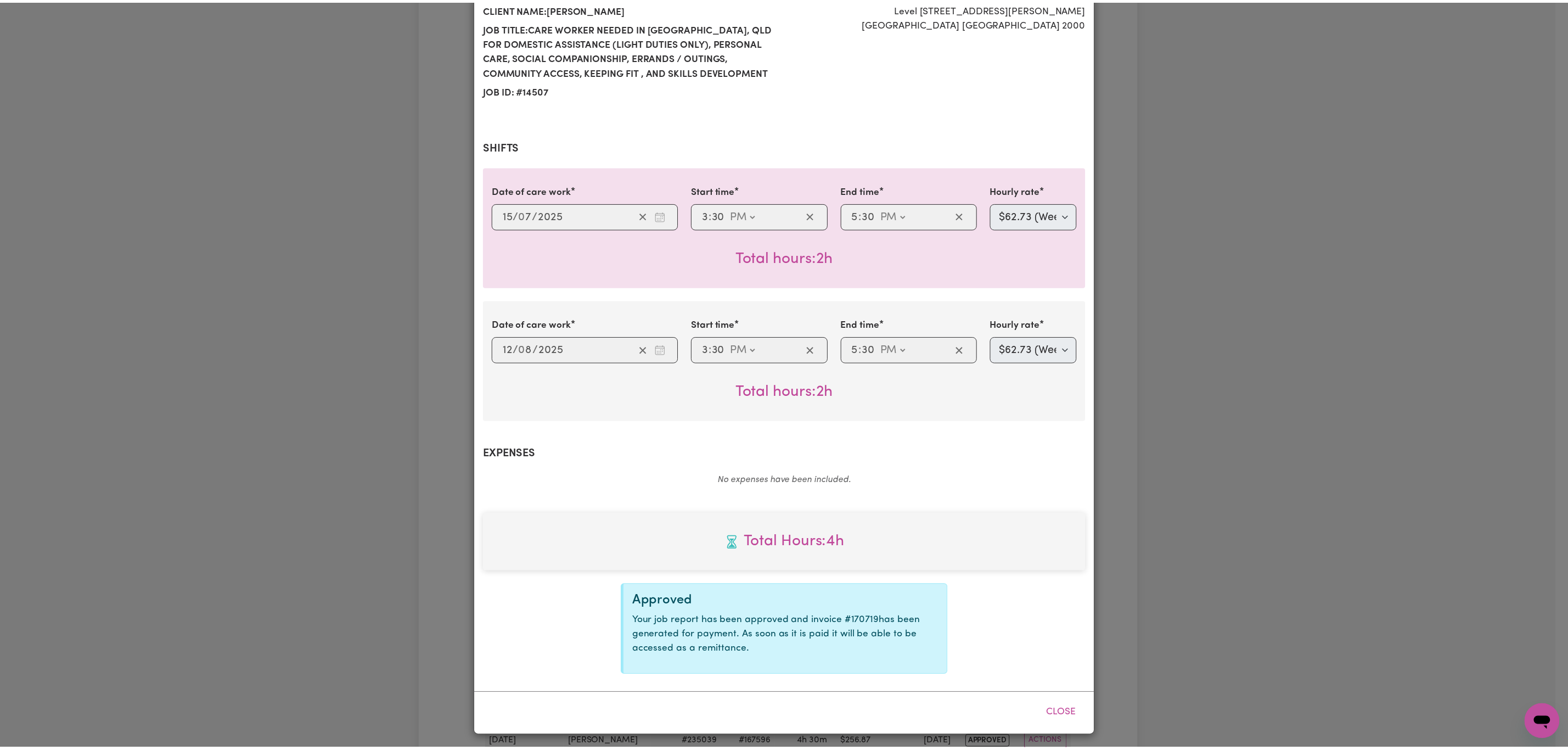
scroll to position [152, 0]
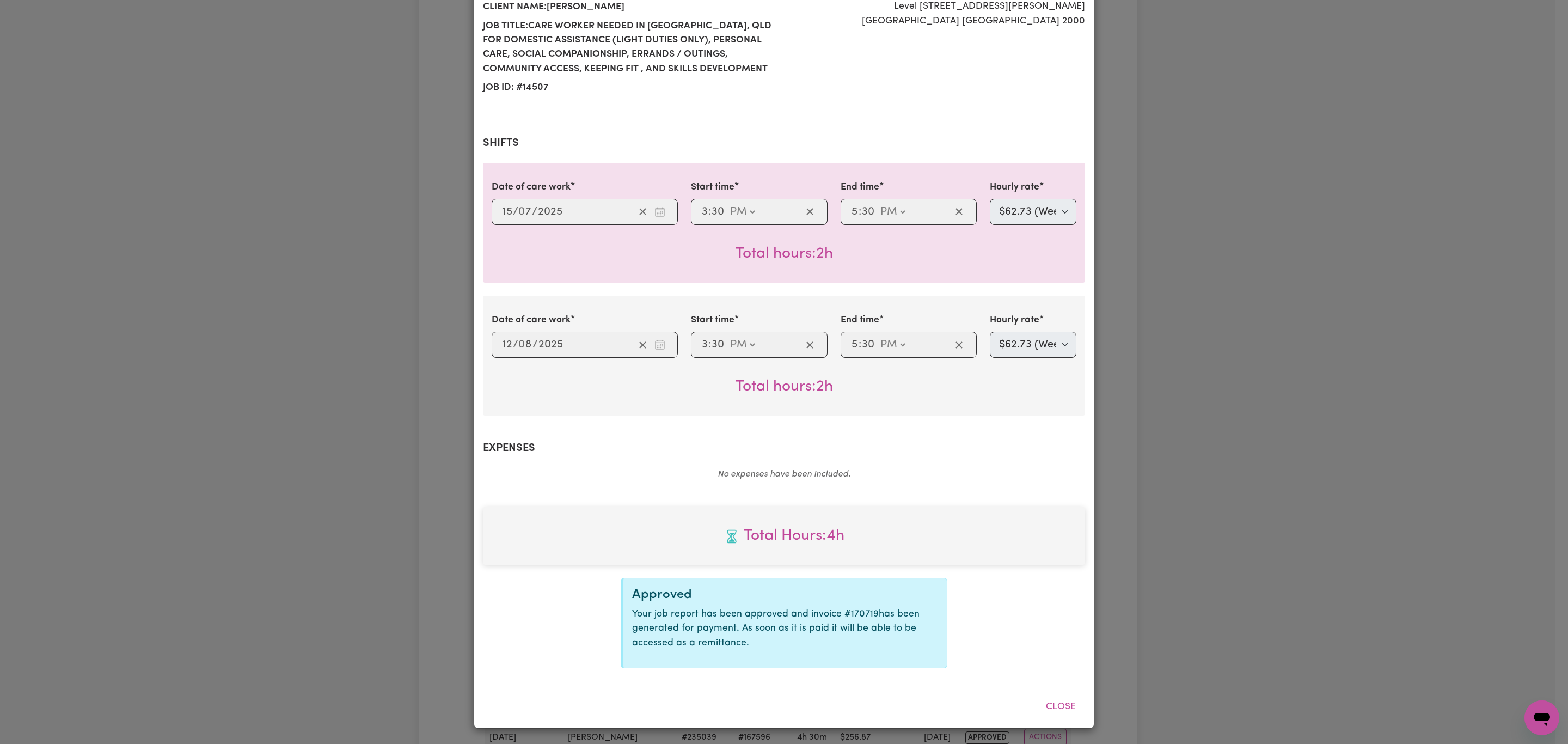
drag, startPoint x: 1069, startPoint y: 707, endPoint x: 1064, endPoint y: 678, distance: 29.4
click at [1067, 706] on button "Close" at bounding box center [1061, 706] width 48 height 24
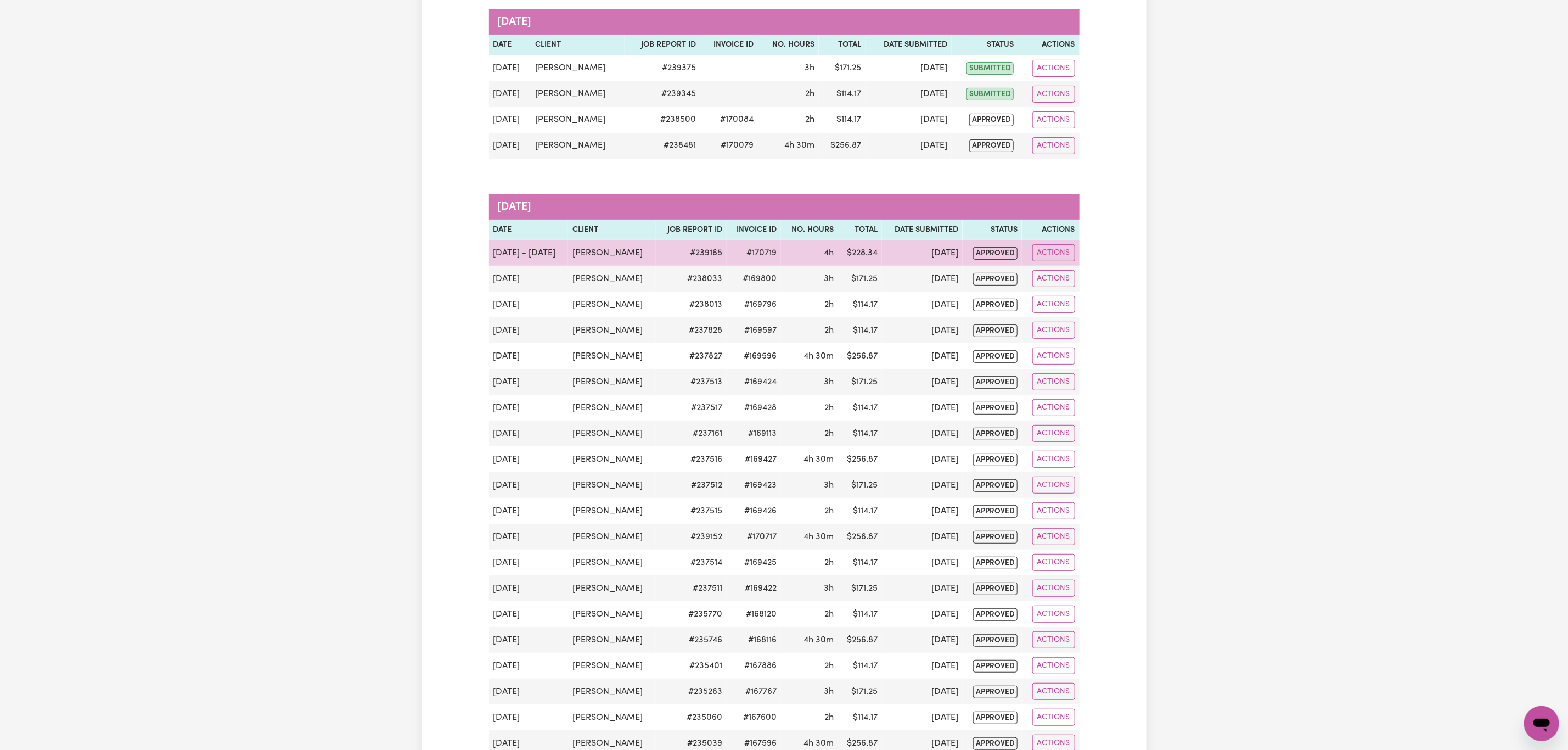
click at [757, 254] on td "#170719" at bounding box center [754, 252] width 54 height 25
click at [758, 254] on td "#170719" at bounding box center [754, 252] width 54 height 25
copy td "170719"
click at [503, 259] on td "[DATE] - [DATE]" at bounding box center [528, 252] width 79 height 25
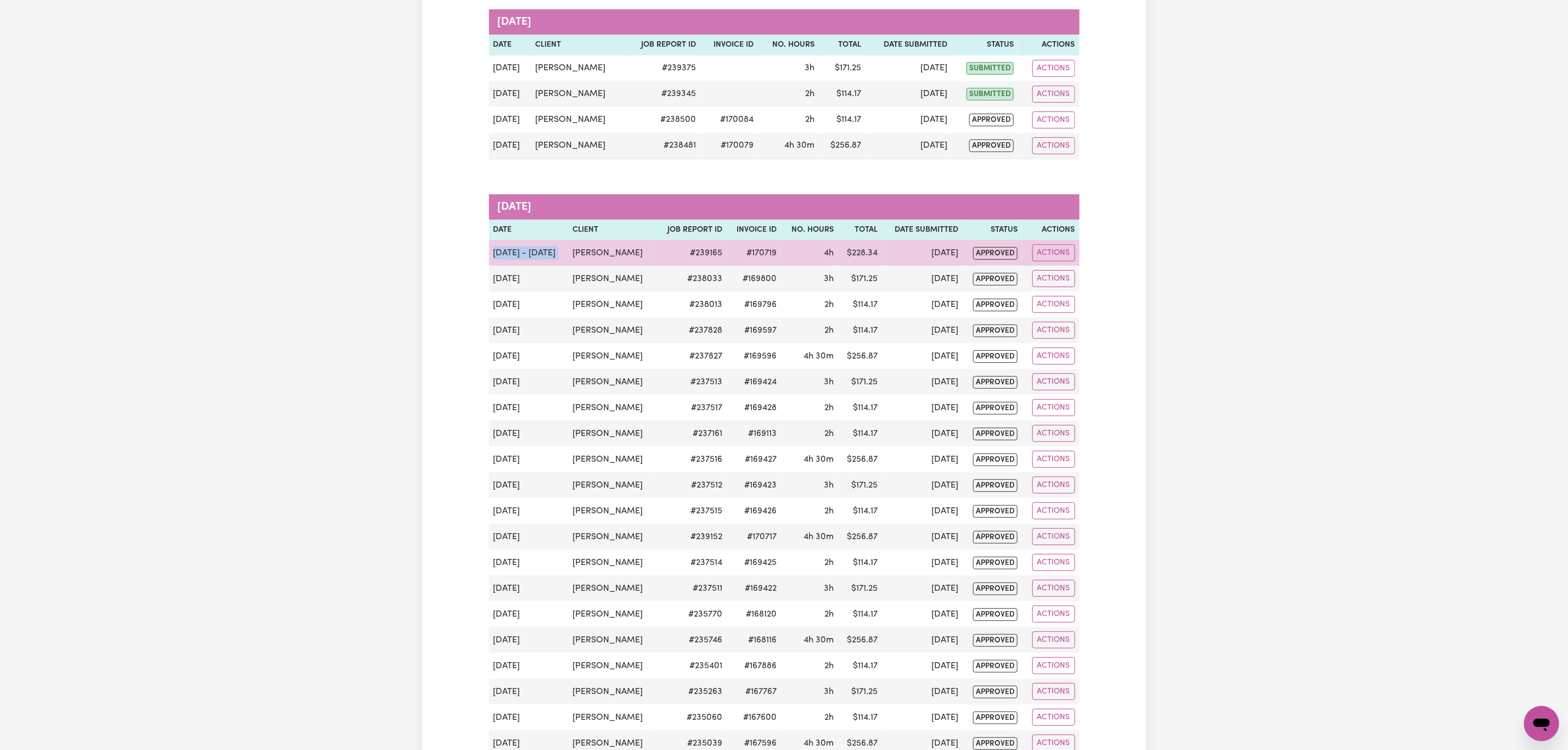
click at [503, 259] on td "[DATE] - [DATE]" at bounding box center [528, 252] width 79 height 25
click at [513, 259] on td "[DATE] - [DATE]" at bounding box center [528, 252] width 79 height 25
drag, startPoint x: 493, startPoint y: 254, endPoint x: 600, endPoint y: 265, distance: 107.6
click at [600, 265] on tr "[DATE] - [DATE] [PERSON_NAME] # 239165 #170719 4h $ 228.34 [DATE] approved Acti…" at bounding box center [784, 252] width 591 height 25
click at [601, 255] on td "[PERSON_NAME]" at bounding box center [612, 252] width 88 height 25
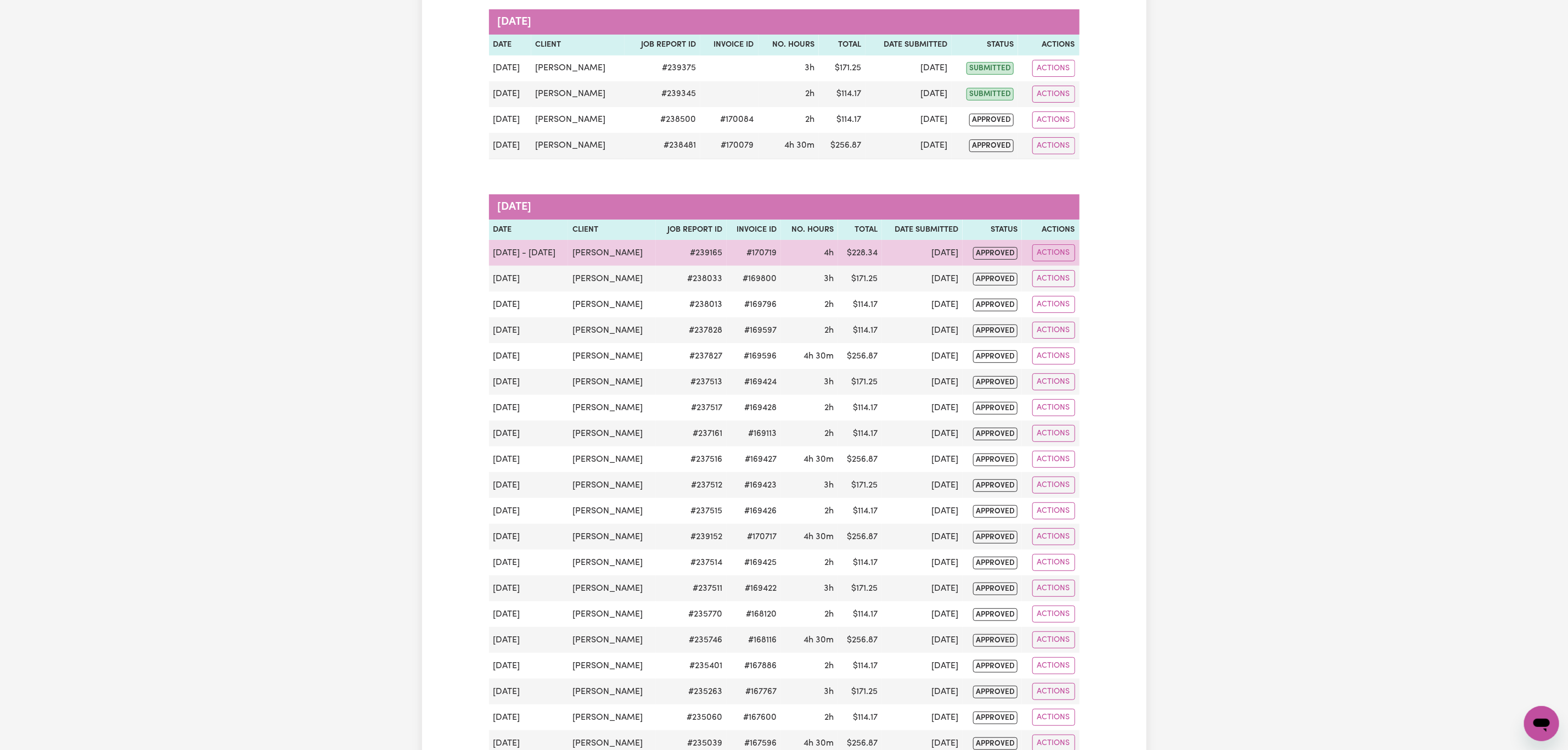
click at [588, 252] on td "[PERSON_NAME]" at bounding box center [612, 252] width 88 height 25
click at [555, 254] on td "[DATE] - [DATE]" at bounding box center [528, 252] width 79 height 25
click at [538, 257] on td "[DATE] - [DATE]" at bounding box center [528, 252] width 79 height 25
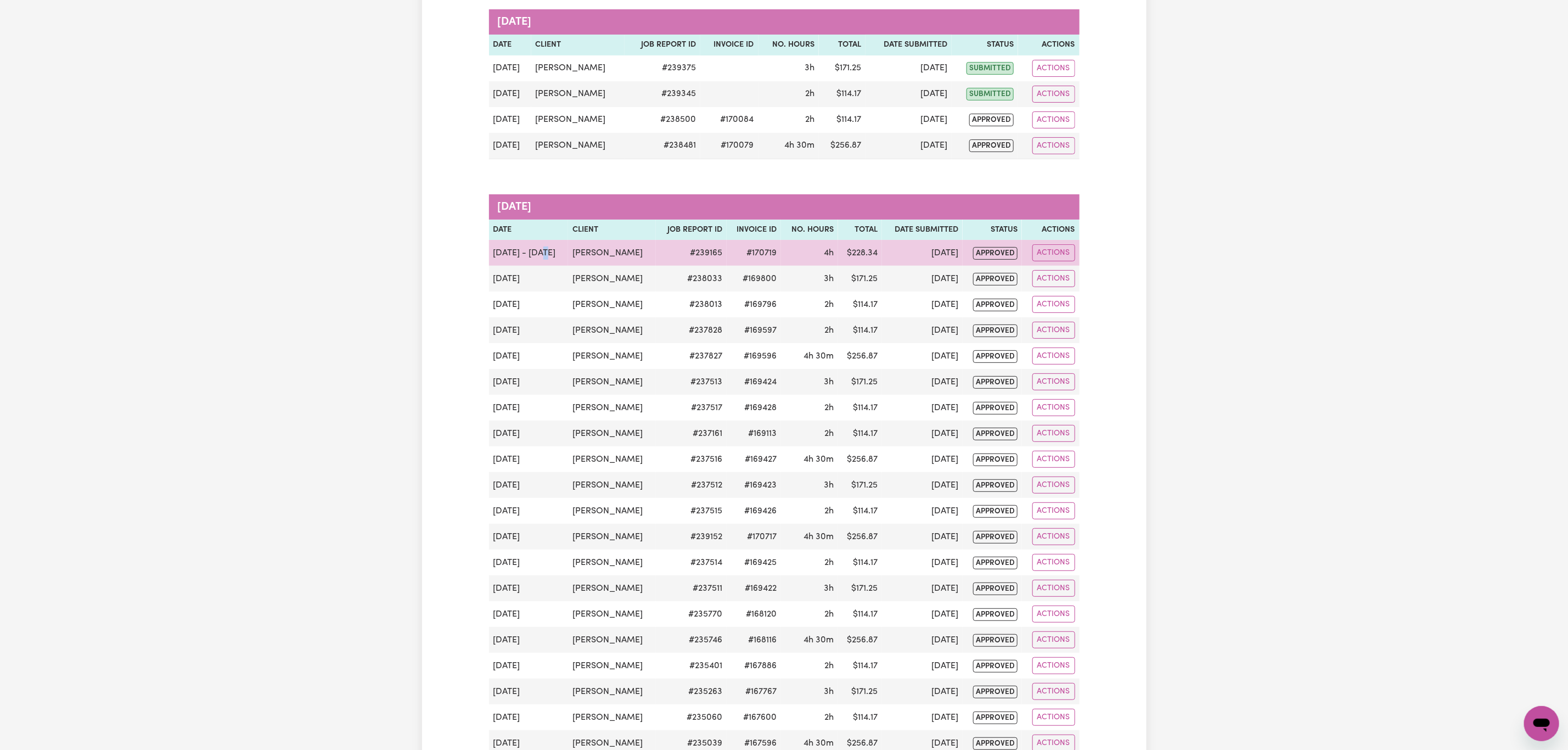
click at [538, 257] on td "[DATE] - [DATE]" at bounding box center [528, 252] width 79 height 25
click at [606, 250] on td "[PERSON_NAME]" at bounding box center [612, 252] width 88 height 25
click at [591, 256] on td "[PERSON_NAME]" at bounding box center [612, 252] width 88 height 25
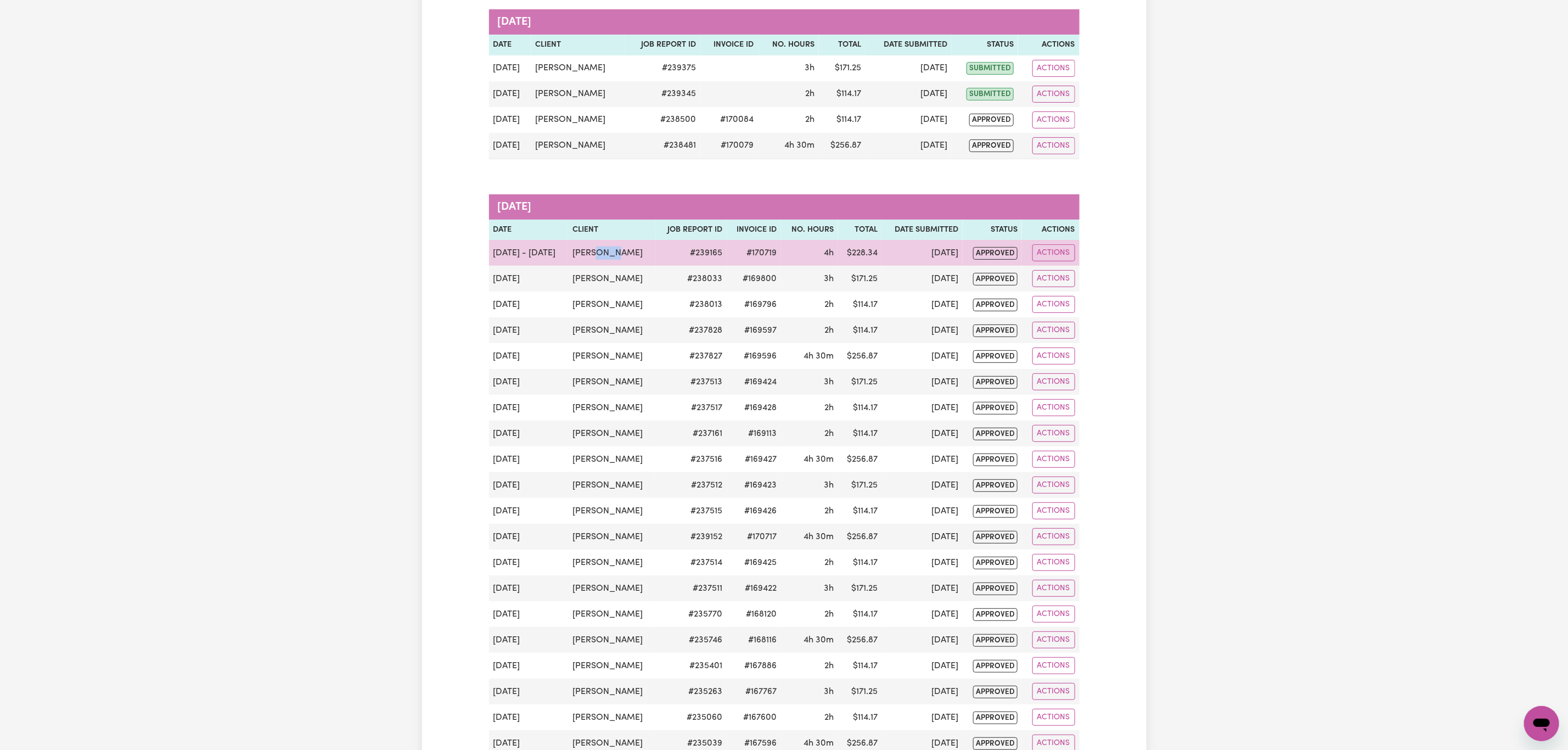
click at [591, 256] on td "[PERSON_NAME]" at bounding box center [612, 252] width 88 height 25
click at [582, 259] on td "[PERSON_NAME]" at bounding box center [612, 252] width 88 height 25
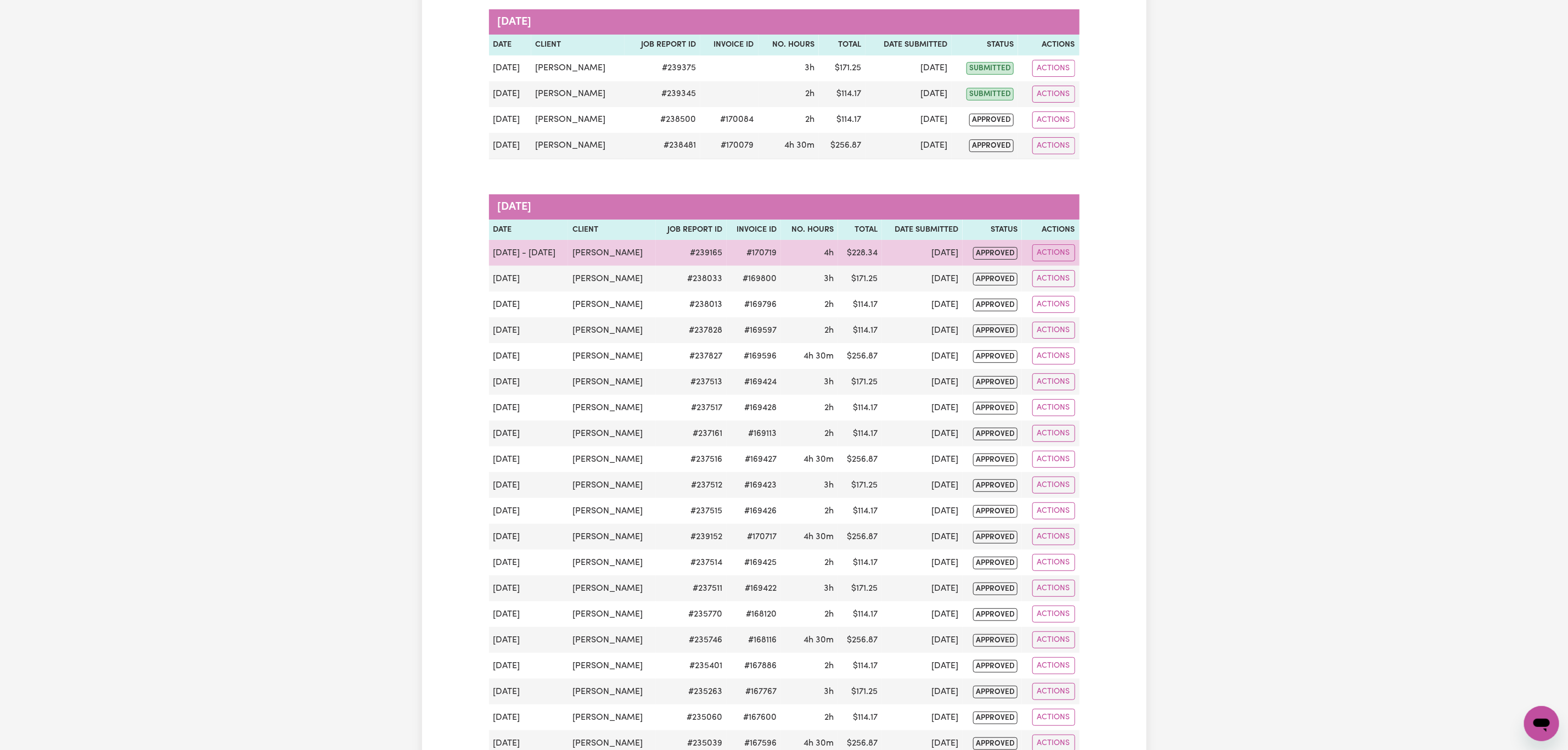
click at [751, 256] on td "#170719" at bounding box center [754, 252] width 54 height 25
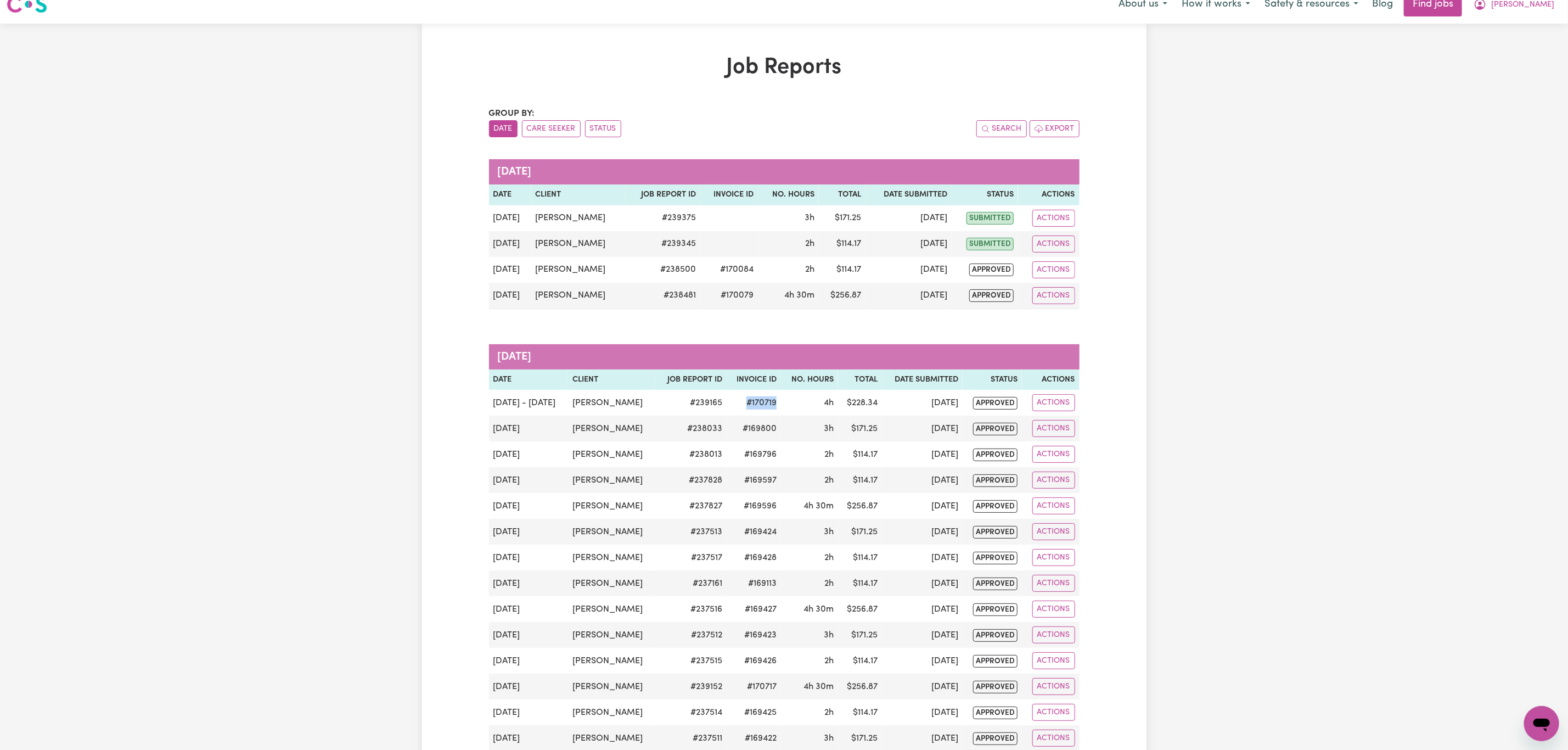
scroll to position [0, 0]
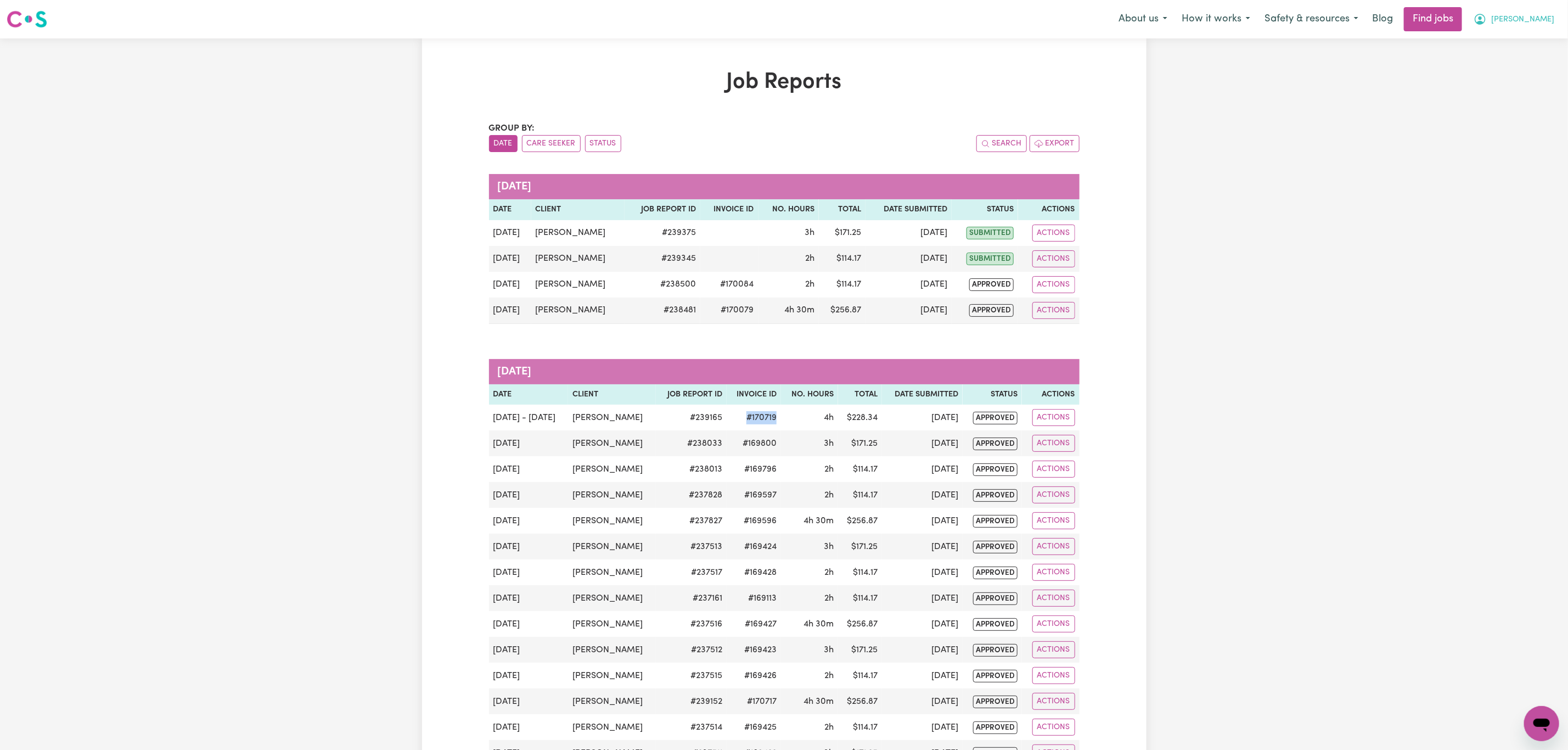
click at [1532, 20] on span "[PERSON_NAME]" at bounding box center [1522, 20] width 63 height 12
click at [1530, 62] on link "My Dashboard" at bounding box center [1517, 62] width 86 height 21
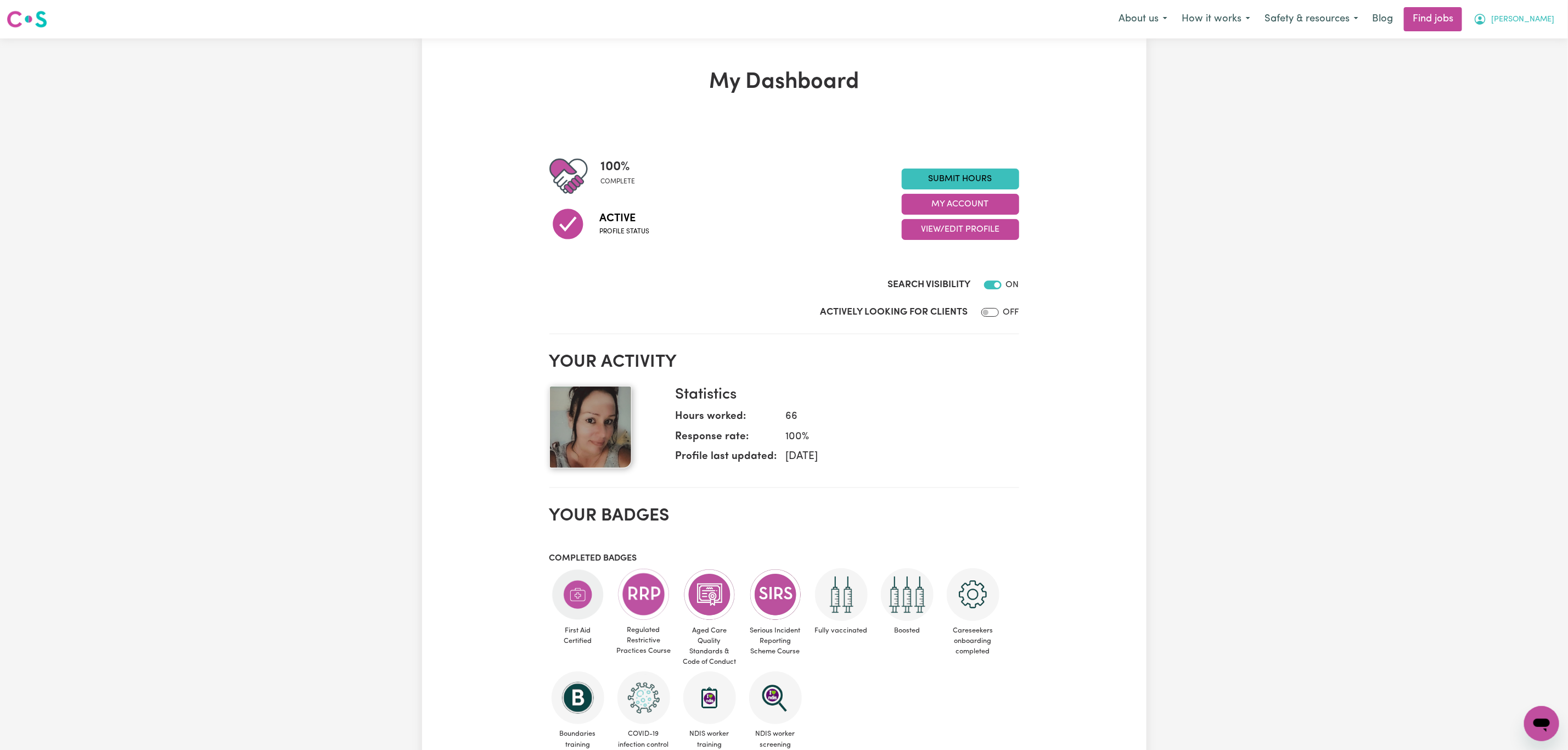
click at [1544, 18] on span "[PERSON_NAME]" at bounding box center [1522, 20] width 63 height 12
click at [1536, 35] on link "My Account" at bounding box center [1517, 42] width 86 height 21
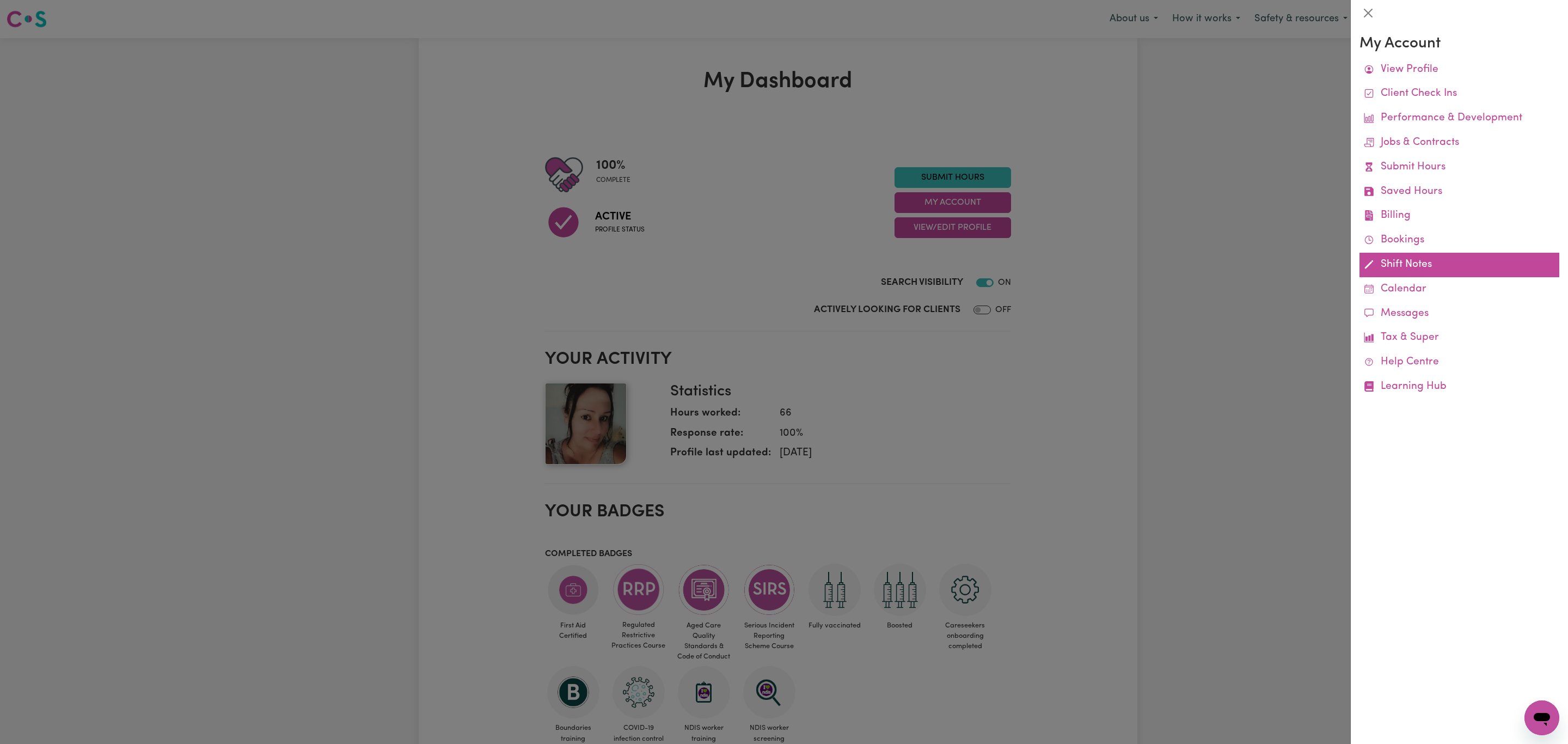
click at [1397, 265] on link "Shift Notes" at bounding box center [1459, 265] width 200 height 24
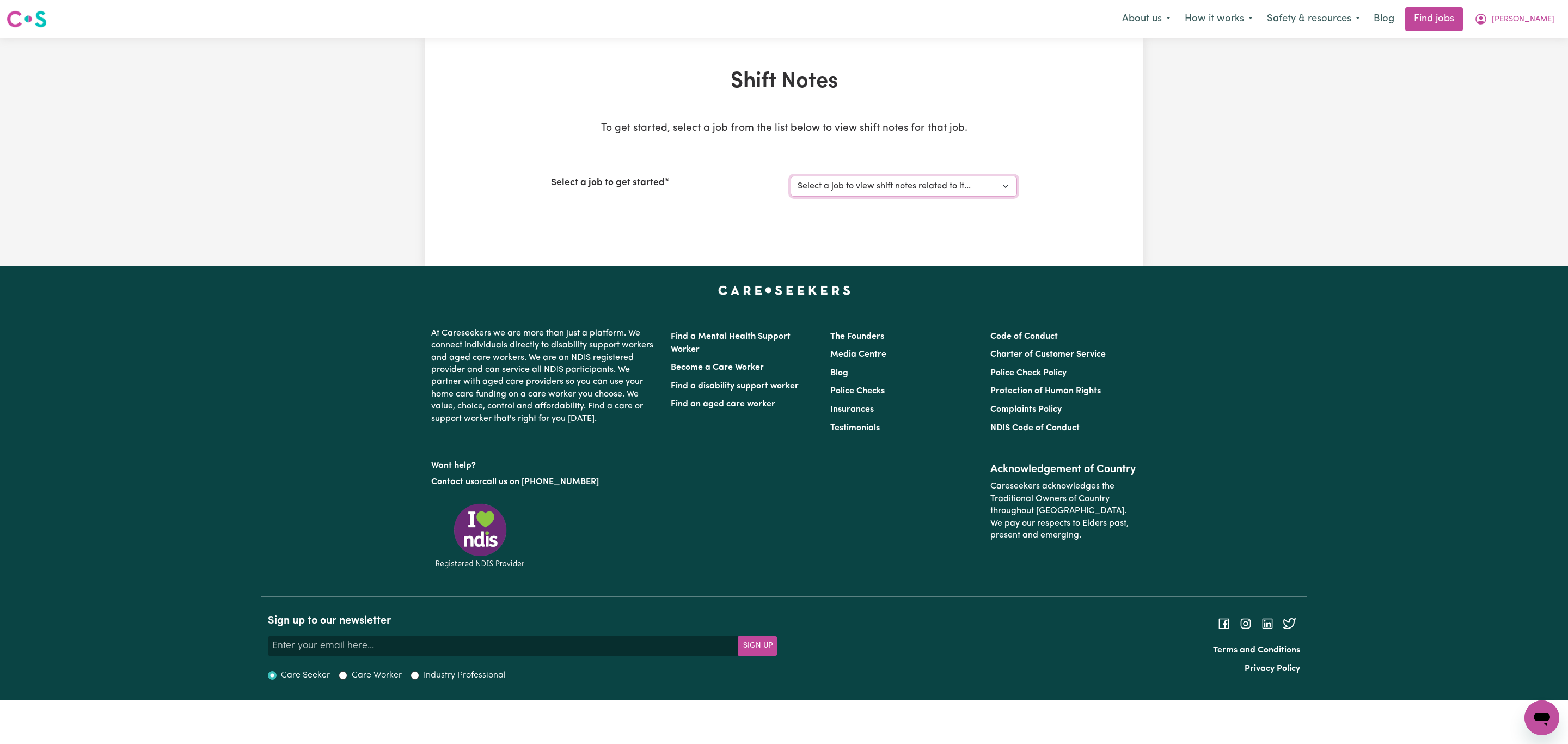
click at [843, 185] on select "Select a job to view shift notes related to it... [[PERSON_NAME]] Care worker n…" at bounding box center [904, 186] width 227 height 21
select select "14506"
click at [791, 176] on select "Select a job to view shift notes related to it... [[PERSON_NAME]] Care worker n…" at bounding box center [904, 186] width 227 height 21
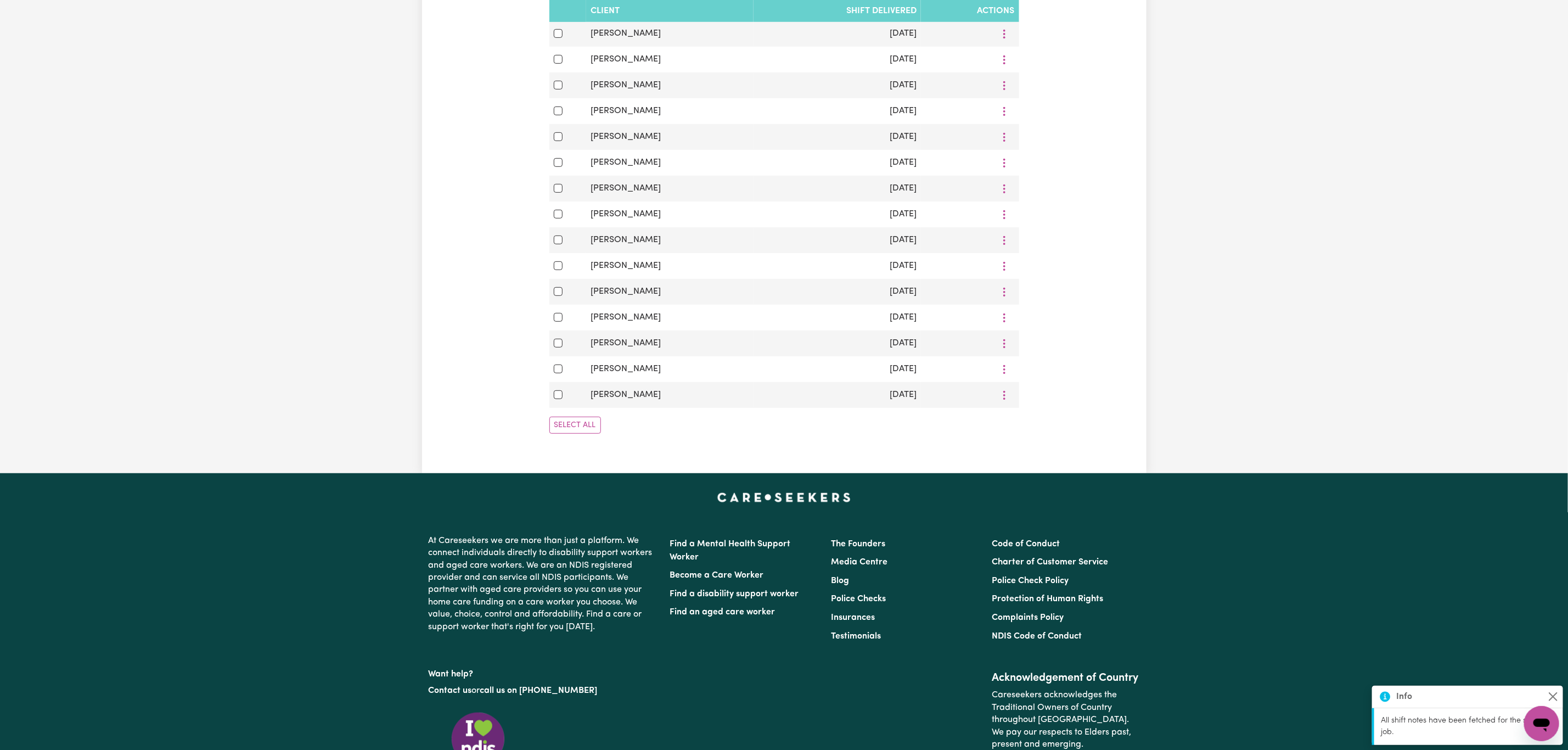
scroll to position [329, 0]
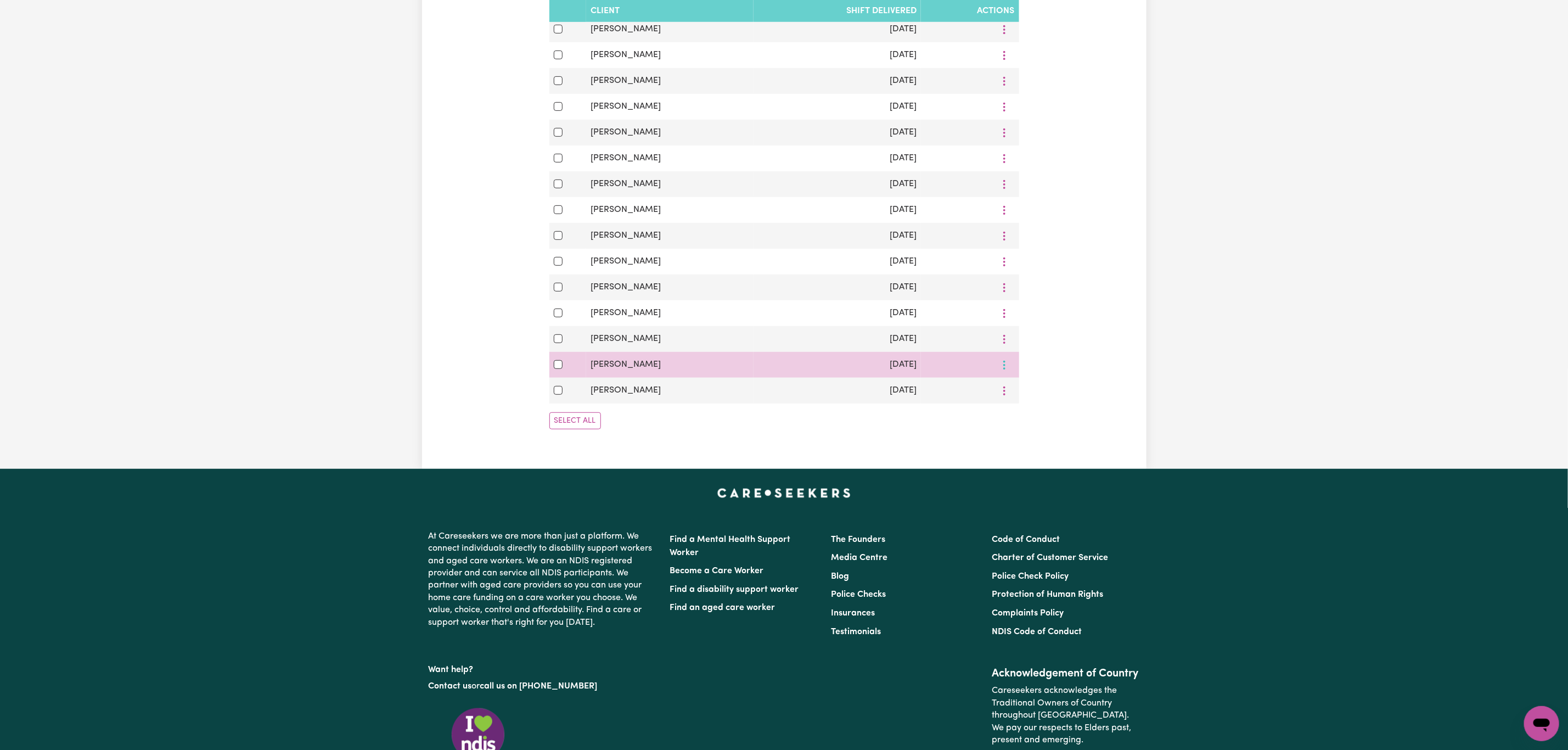
click at [1001, 9] on icon "More options" at bounding box center [1004, 4] width 11 height 11
click at [1023, 395] on span "View/Update" at bounding box center [1050, 390] width 54 height 8
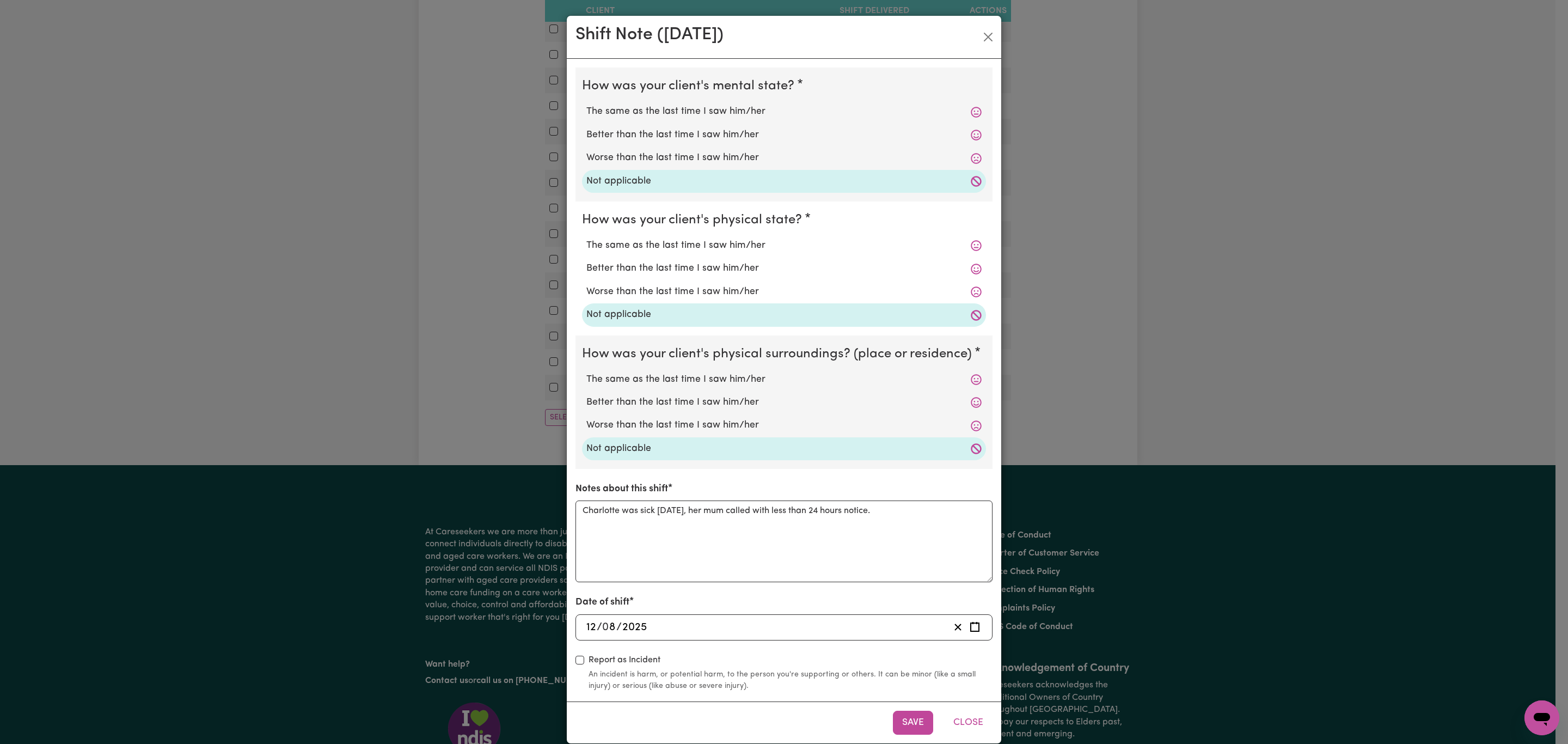
click at [959, 732] on button "Close" at bounding box center [968, 723] width 48 height 24
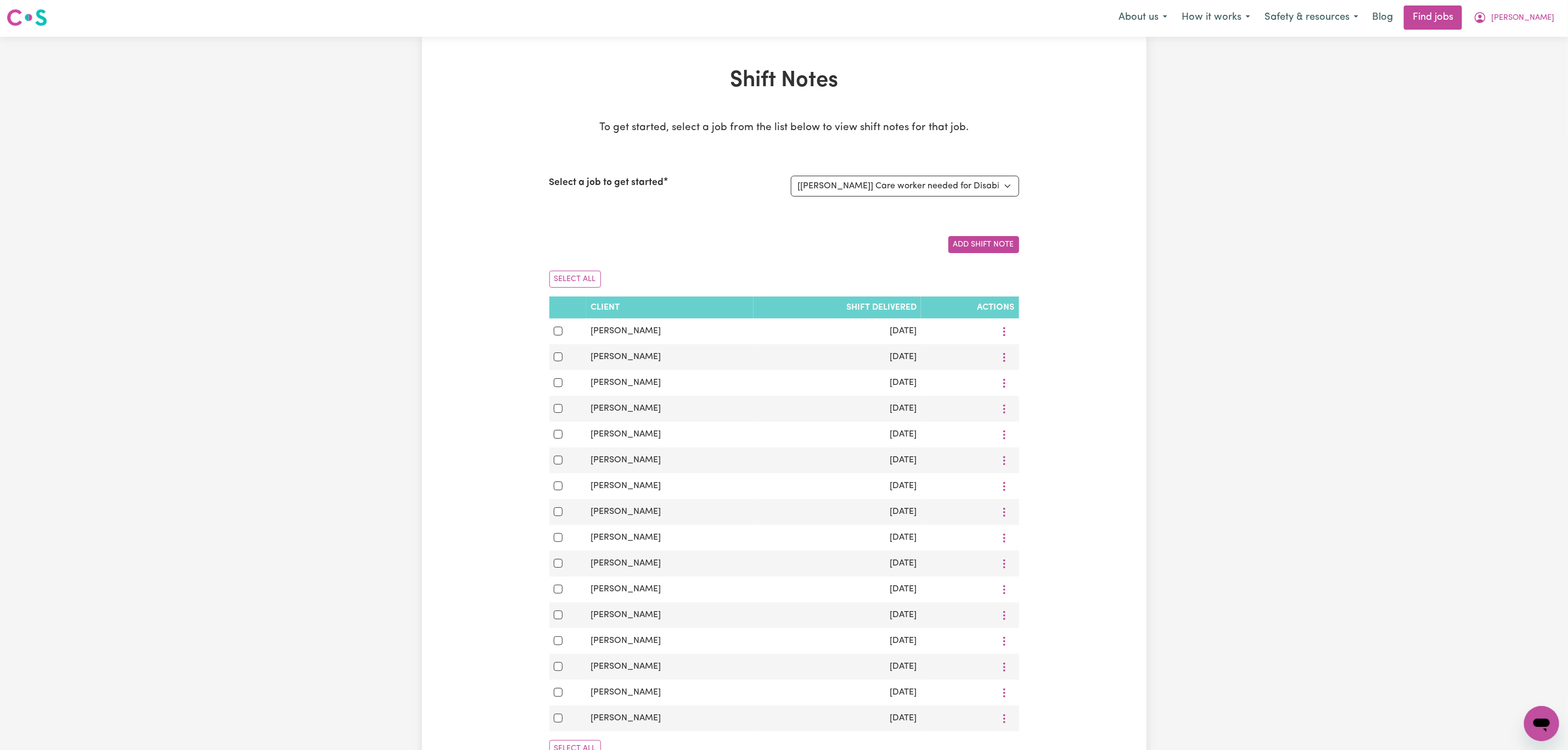
scroll to position [0, 0]
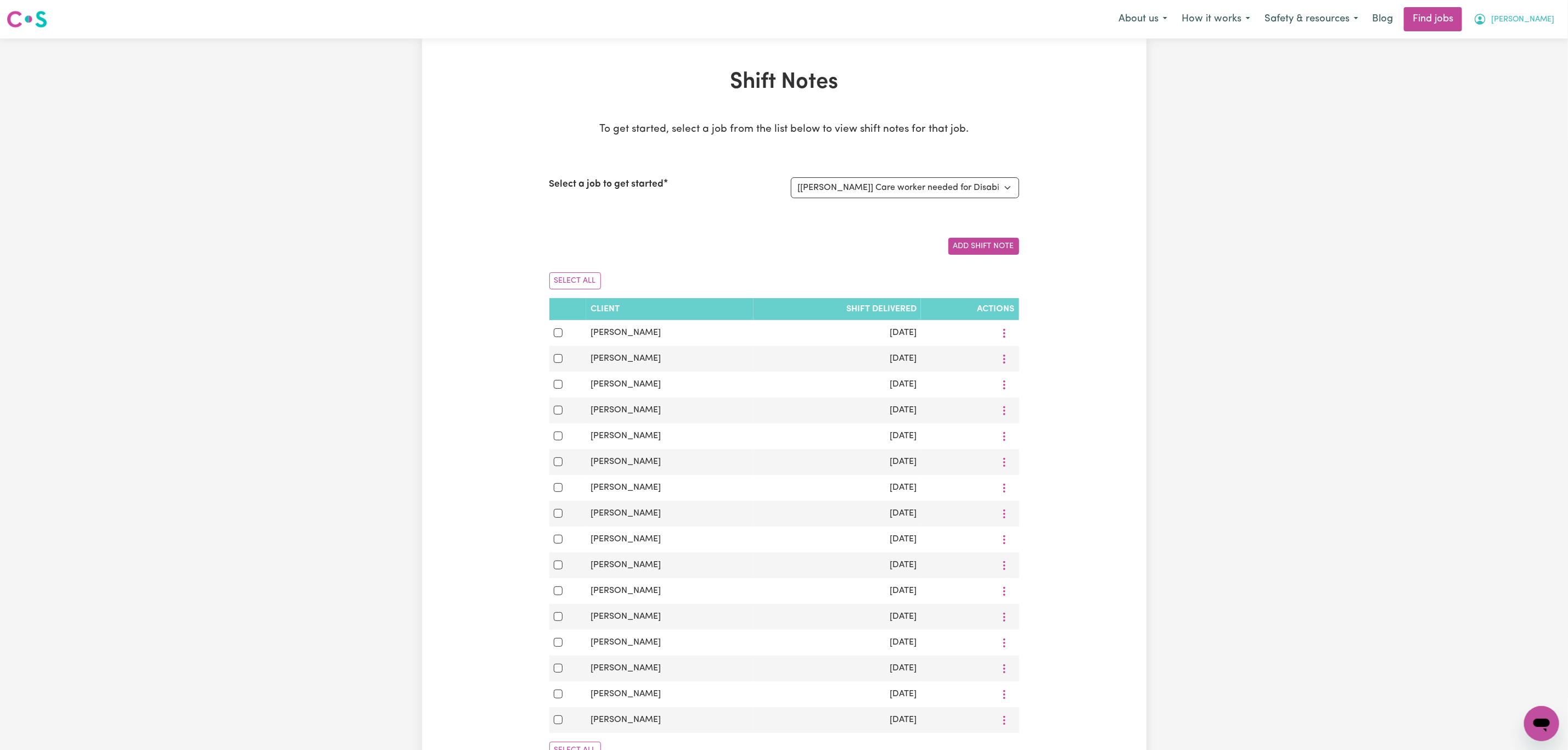
click at [1543, 28] on button "[PERSON_NAME]" at bounding box center [1513, 19] width 95 height 23
click at [1529, 62] on link "My Dashboard" at bounding box center [1517, 62] width 86 height 21
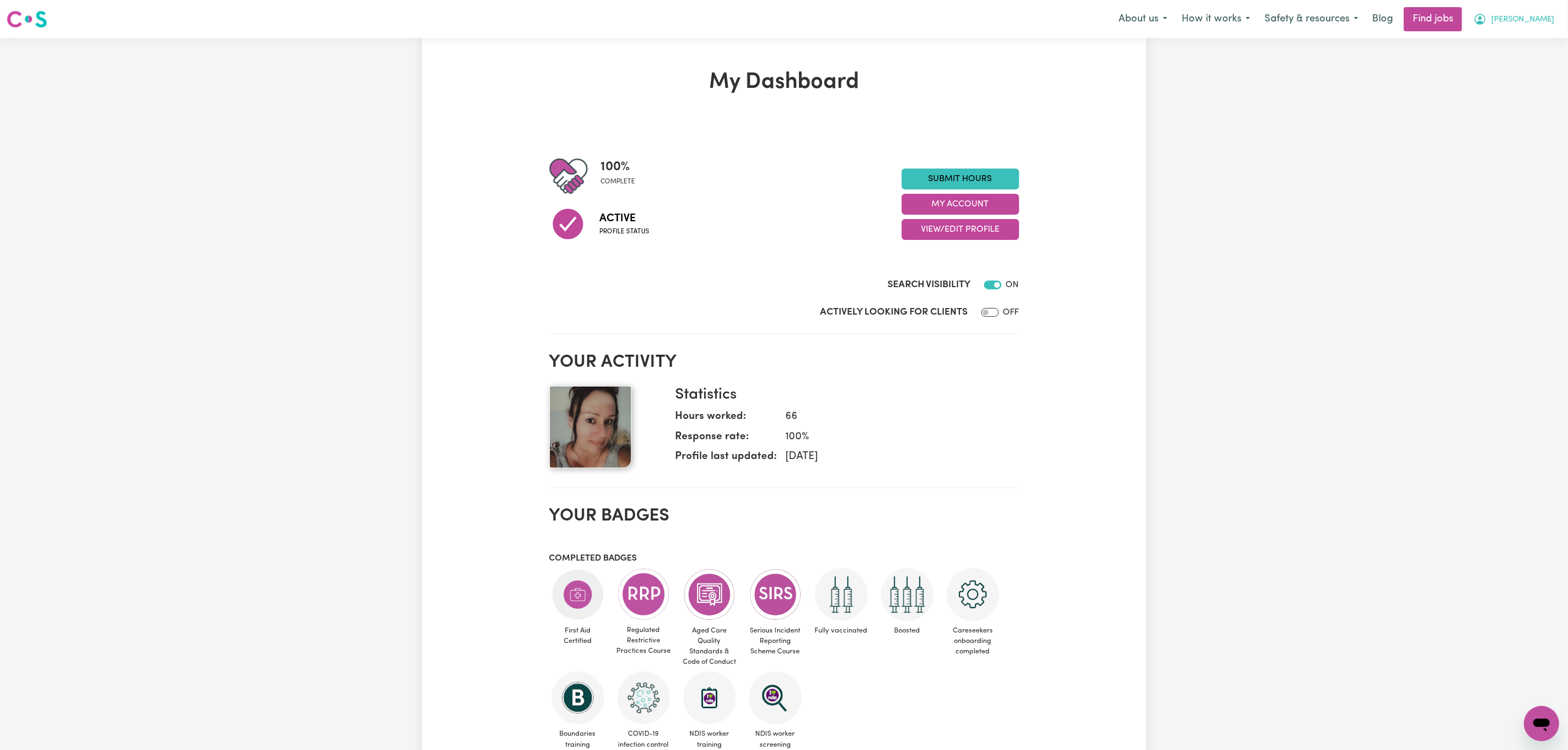
click at [1539, 20] on span "[PERSON_NAME]" at bounding box center [1522, 20] width 63 height 12
click at [1525, 43] on link "My Account" at bounding box center [1517, 42] width 86 height 21
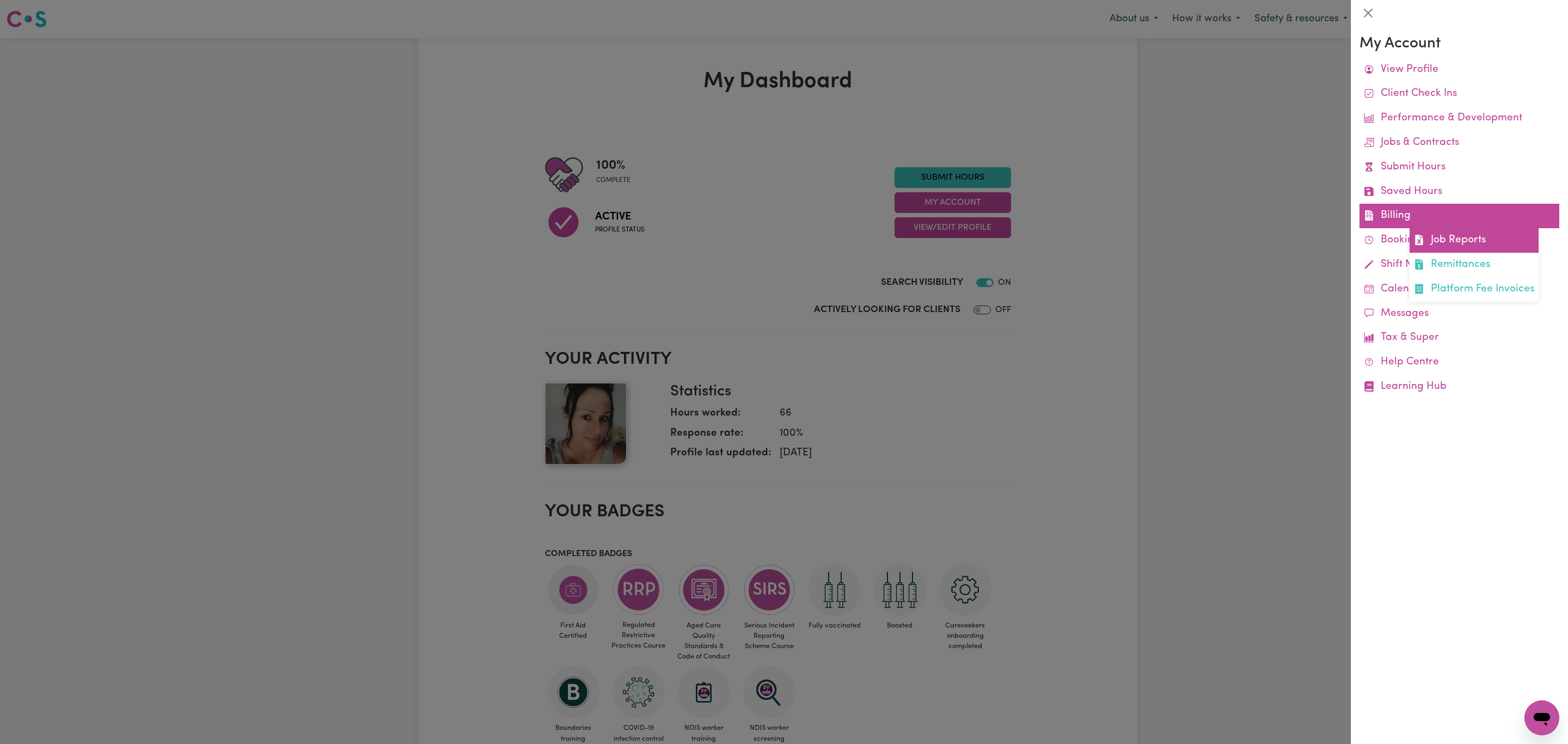
click at [1451, 248] on link "Job Reports" at bounding box center [1474, 240] width 129 height 24
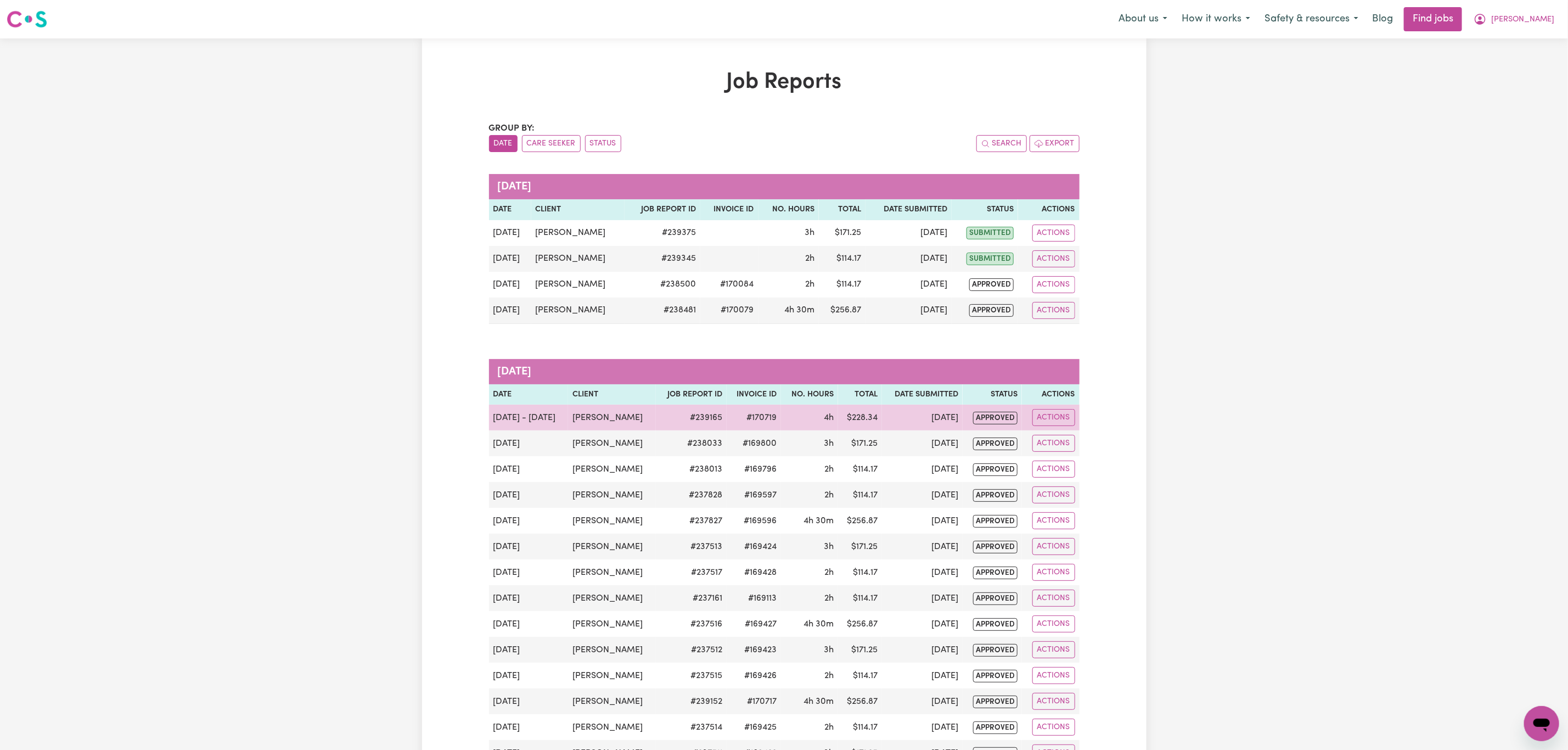
click at [744, 419] on td "#170719" at bounding box center [754, 417] width 54 height 25
click at [737, 419] on td "#170719" at bounding box center [754, 417] width 54 height 25
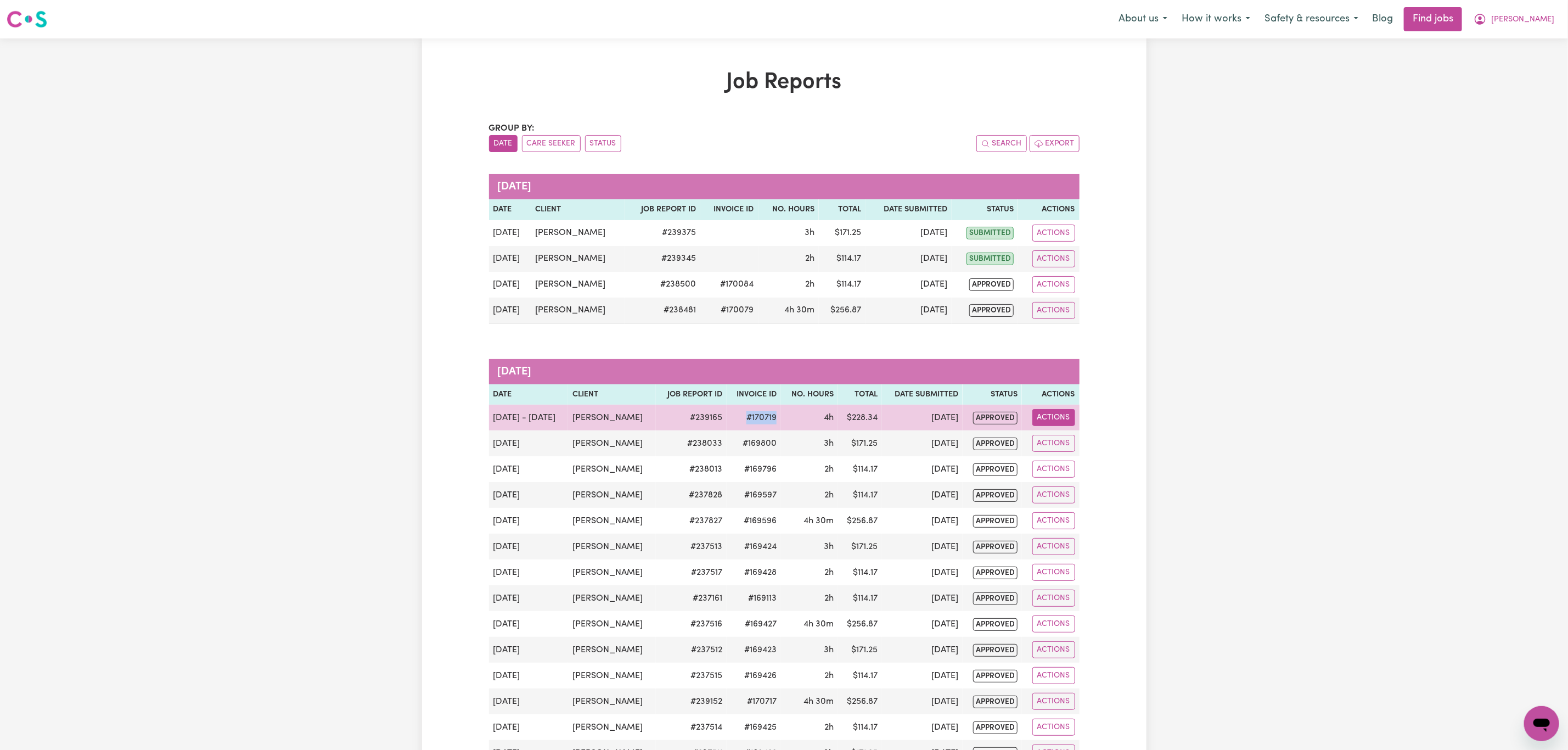
click at [1059, 416] on button "Actions" at bounding box center [1053, 417] width 42 height 17
click at [1085, 448] on link "View Job Report" at bounding box center [1082, 444] width 94 height 22
select select "pm"
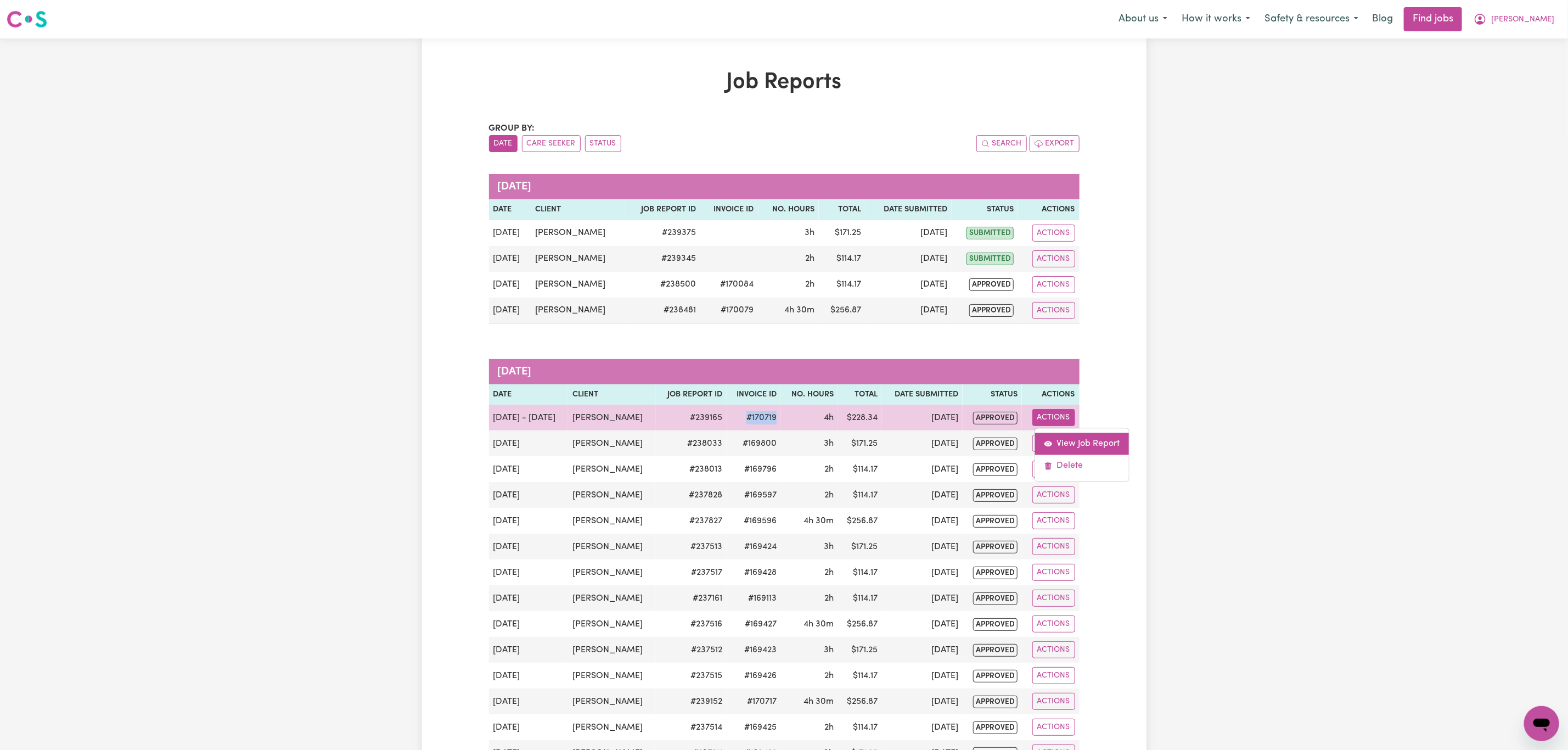
select select "pm"
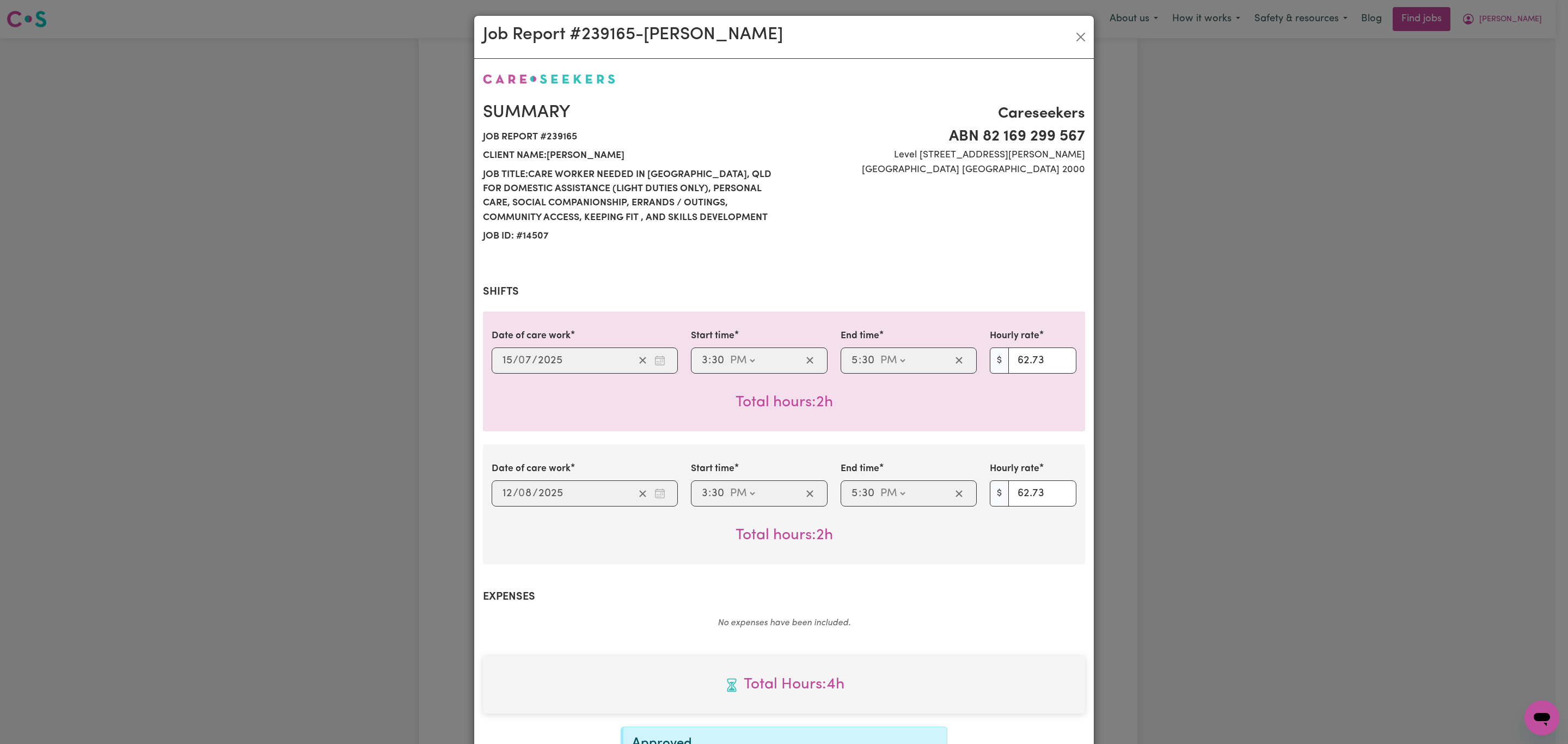
select select "62.73-Weekday"
click at [1072, 28] on button "Close" at bounding box center [1081, 37] width 18 height 18
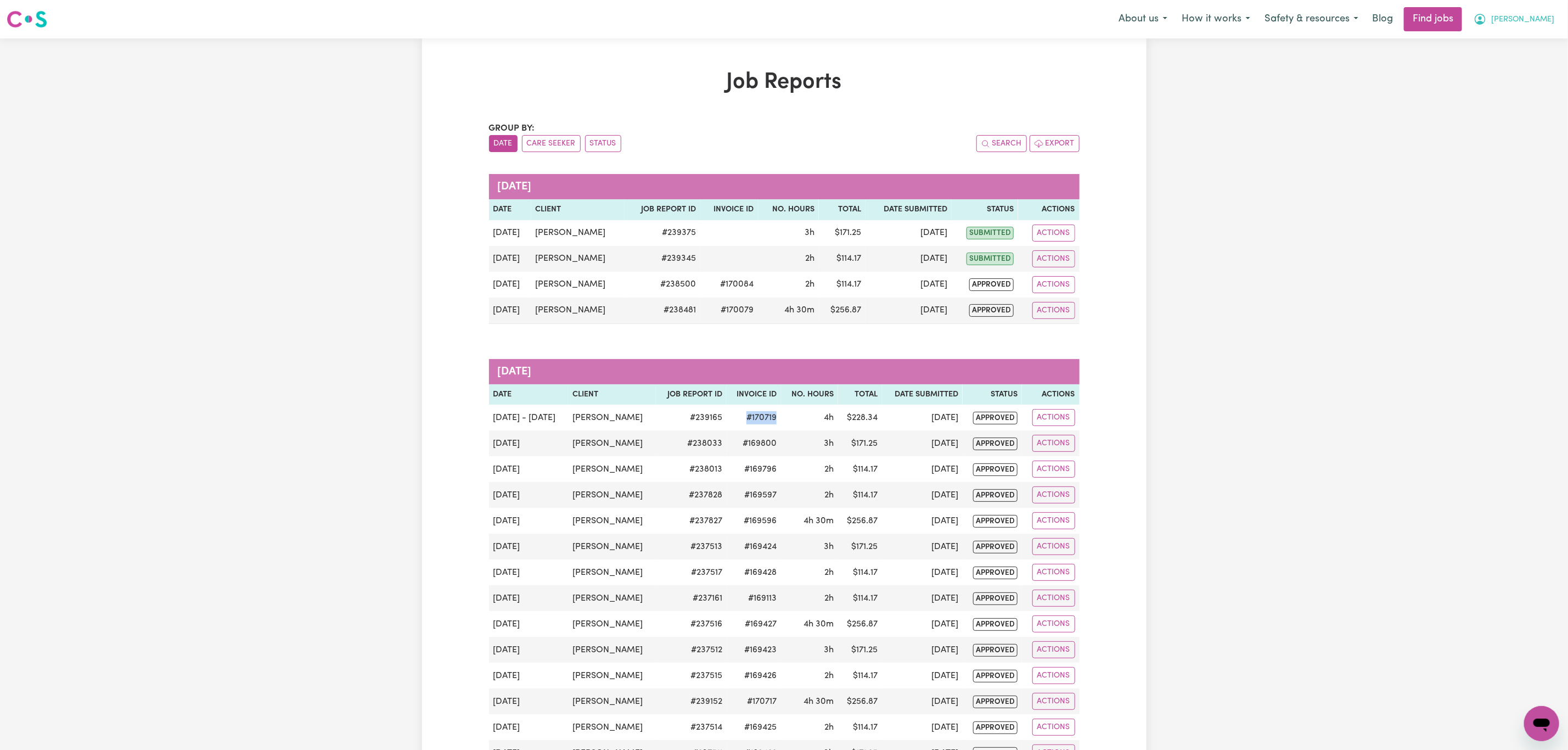
click at [1547, 16] on span "[PERSON_NAME]" at bounding box center [1522, 20] width 63 height 12
click at [1529, 77] on link "Logout" at bounding box center [1517, 83] width 86 height 21
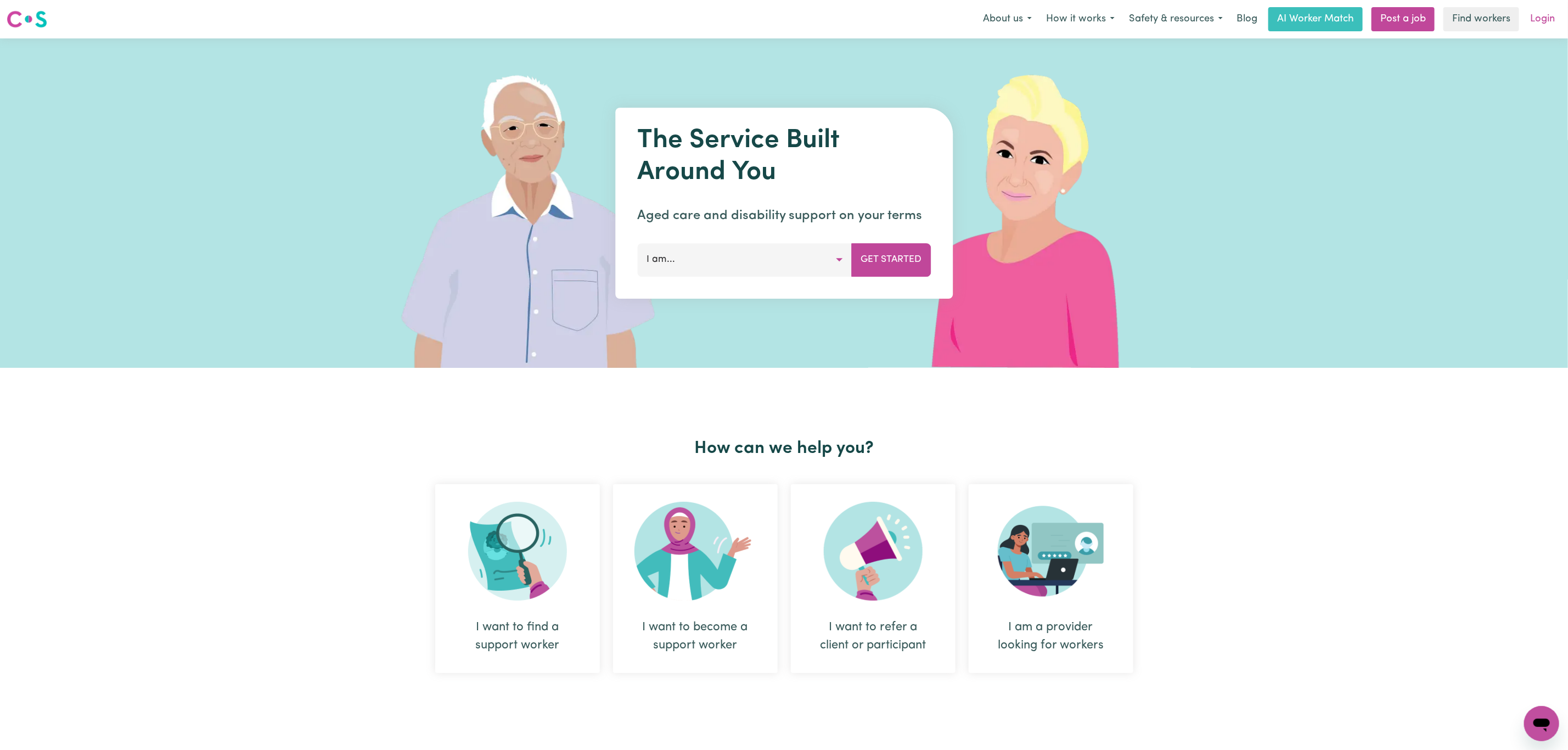
click at [1546, 12] on link "Login" at bounding box center [1542, 19] width 38 height 24
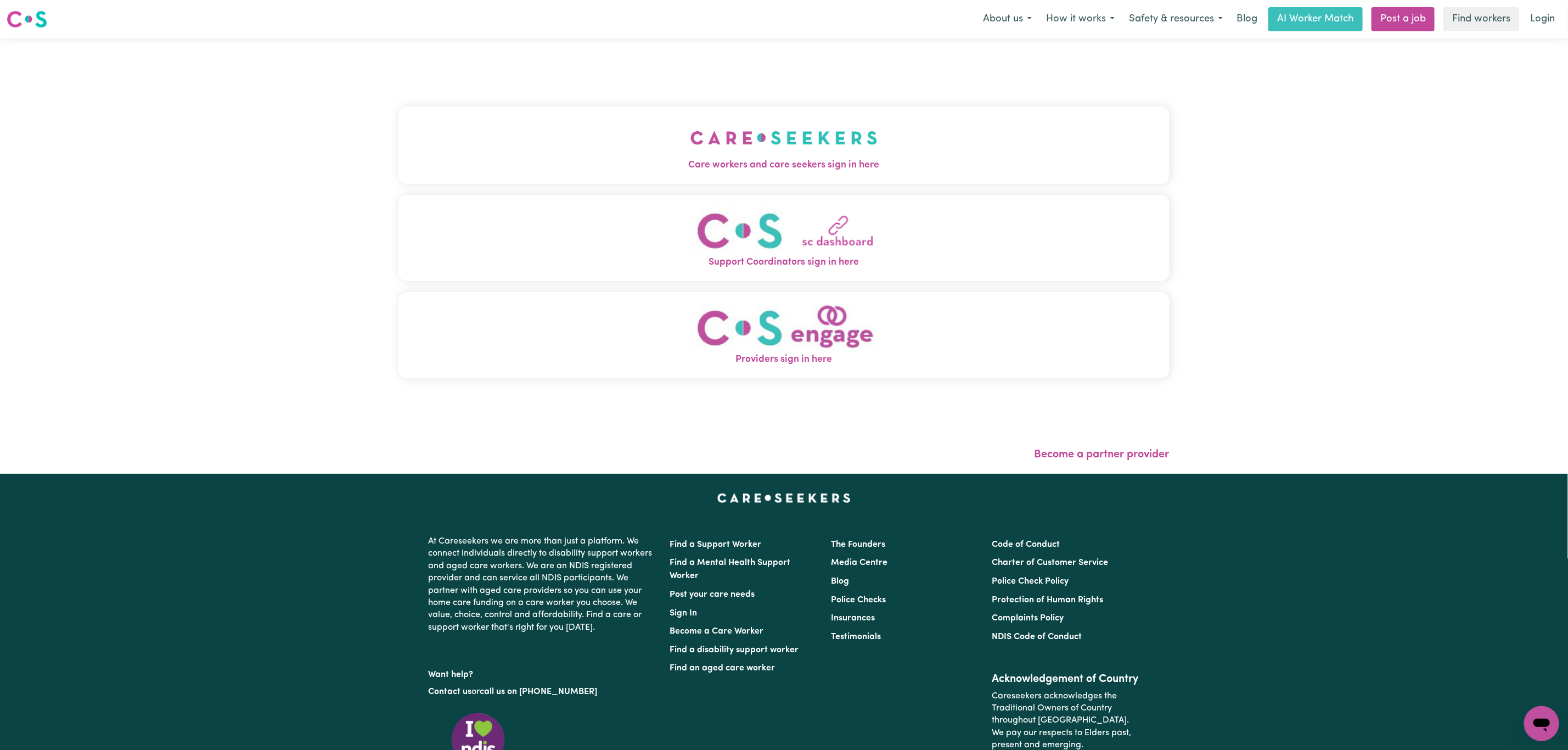
click at [830, 122] on img "Care workers and care seekers sign in here" at bounding box center [784, 137] width 187 height 41
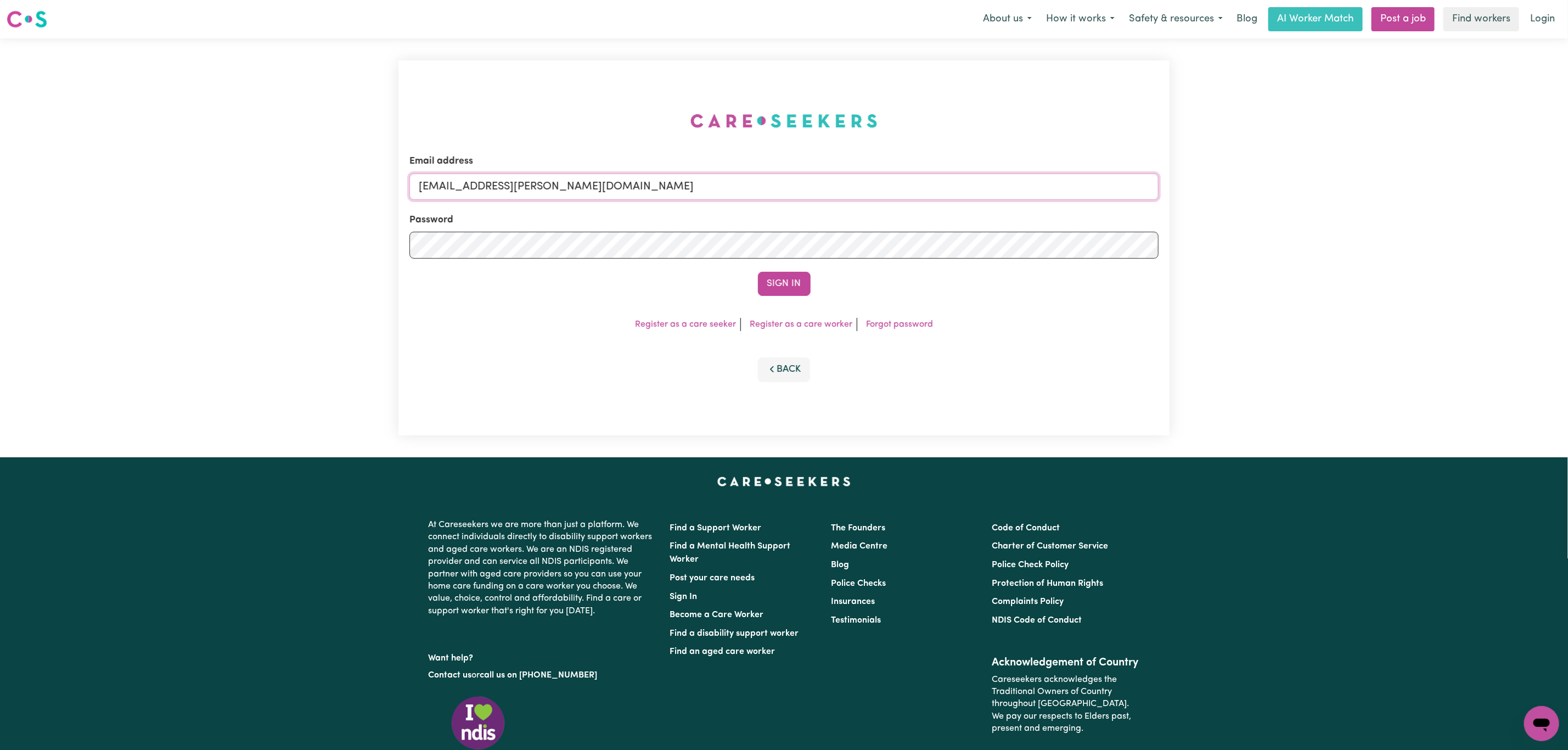
drag, startPoint x: 476, startPoint y: 184, endPoint x: 812, endPoint y: 195, distance: 336.2
click at [812, 195] on input "[EMAIL_ADDRESS][PERSON_NAME][DOMAIN_NAME]" at bounding box center [784, 187] width 749 height 26
type input "superuser~[EMAIL_ADDRESS][DOMAIN_NAME]"
click at [782, 279] on button "Sign In" at bounding box center [784, 283] width 52 height 24
